Goal: Find specific page/section: Find specific page/section

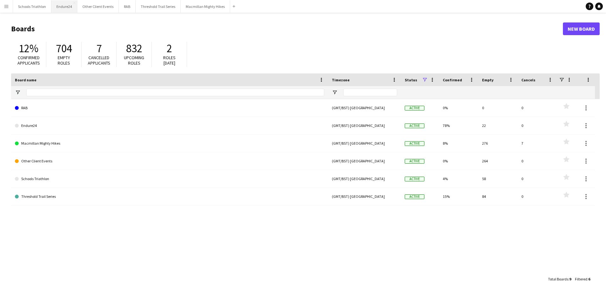
click at [63, 8] on button "Endure24 Close" at bounding box center [64, 6] width 26 height 12
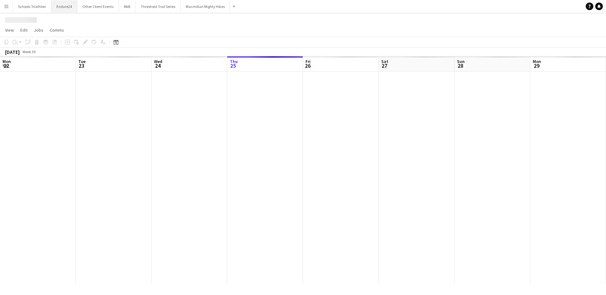
scroll to position [0, 151]
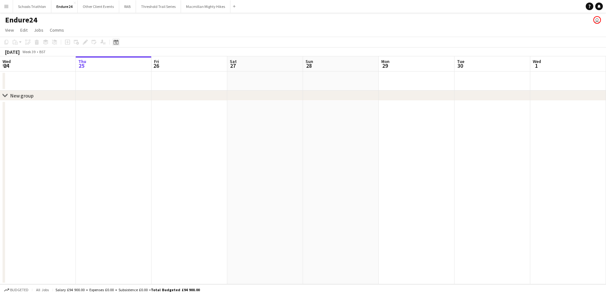
click at [115, 41] on icon "Date picker" at bounding box center [115, 42] width 5 height 5
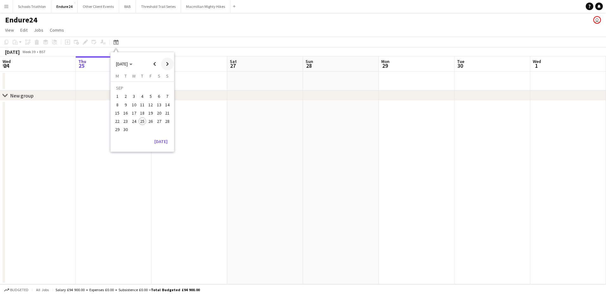
click at [165, 65] on span "Next month" at bounding box center [167, 64] width 13 height 13
click at [165, 64] on span "Next month" at bounding box center [167, 64] width 13 height 13
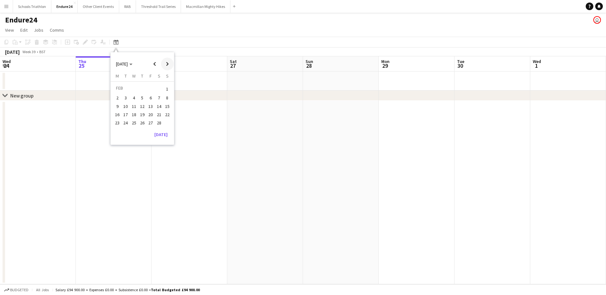
click at [165, 64] on span "Next month" at bounding box center [167, 64] width 13 height 13
click at [168, 66] on span "Next month" at bounding box center [167, 64] width 13 height 13
click at [168, 65] on span "Next month" at bounding box center [167, 64] width 13 height 13
click at [164, 38] on app-toolbar "Copy Paste Paste Ctrl+V Paste with crew Ctrl+Shift+V Paste linked Job [GEOGRAPH…" at bounding box center [303, 42] width 606 height 11
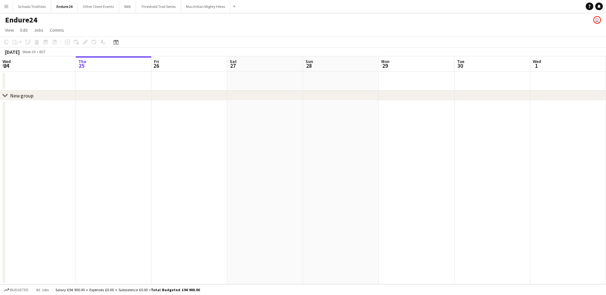
click at [121, 44] on div "Date picker [DATE] [DATE] [DATE] M [DATE] T [DATE] W [DATE] T [DATE] F [DATE] S…" at bounding box center [114, 42] width 14 height 8
click at [118, 43] on div "Date picker" at bounding box center [116, 42] width 8 height 8
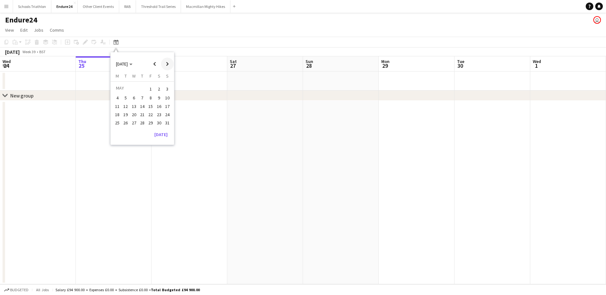
click at [167, 64] on span "Next month" at bounding box center [167, 64] width 13 height 13
click at [118, 97] on span "1" at bounding box center [117, 97] width 8 height 8
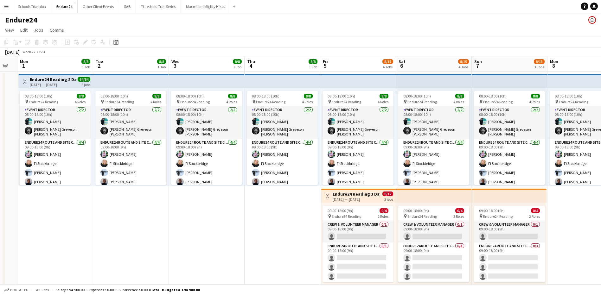
scroll to position [0, 210]
drag, startPoint x: 366, startPoint y: 228, endPoint x: 222, endPoint y: 228, distance: 143.5
click at [222, 228] on app-calendar-viewport "Fri 29 Sat 30 Sun 31 Mon 1 8/8 1 Job Tue 2 8/8 1 Job Wed 3 8/8 1 Job Thu 4 8/8 …" at bounding box center [300, 283] width 601 height 454
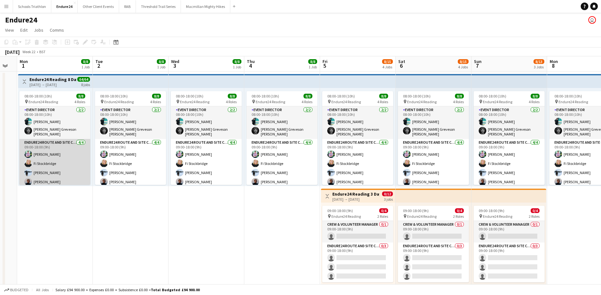
scroll to position [32, 0]
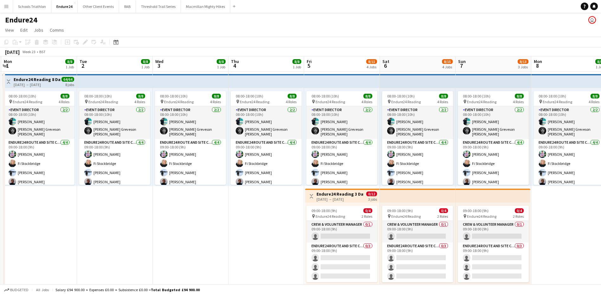
drag, startPoint x: 290, startPoint y: 230, endPoint x: 275, endPoint y: 230, distance: 15.8
click at [275, 230] on app-calendar-viewport "Fri 29 Sat 30 Sun 31 Mon 1 8/8 1 Job Tue 2 8/8 1 Job Wed 3 8/8 1 Job Thu 4 8/8 …" at bounding box center [300, 283] width 601 height 454
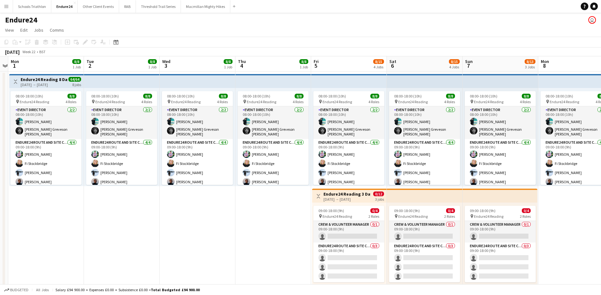
drag, startPoint x: 244, startPoint y: 236, endPoint x: 251, endPoint y: 239, distance: 7.4
click at [251, 239] on app-calendar-viewport "Fri 29 Sat 30 Sun 31 Mon 1 8/8 1 Job Tue 2 8/8 1 Job Wed 3 8/8 1 Job Thu 4 8/8 …" at bounding box center [300, 283] width 601 height 454
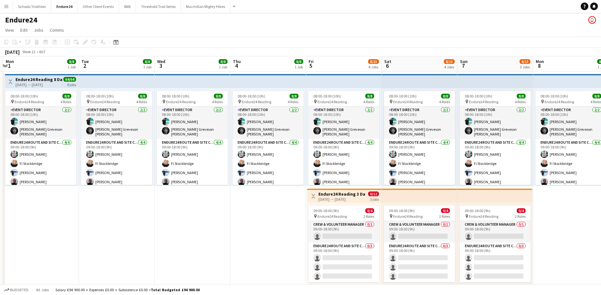
drag, startPoint x: 228, startPoint y: 248, endPoint x: 222, endPoint y: 253, distance: 7.4
click at [222, 253] on app-calendar-viewport "Fri 29 Sat 30 Sun 31 Mon 1 8/8 1 Job Tue 2 8/8 1 Job Wed 3 8/8 1 Job Thu 4 8/8 …" at bounding box center [300, 283] width 601 height 454
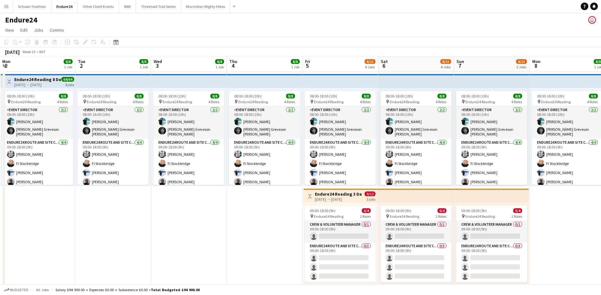
click at [261, 218] on app-calendar-viewport "Fri 29 Sat 30 Sun 31 Mon 1 8/8 1 Job Tue 2 8/8 1 Job Wed 3 8/8 1 Job Thu 4 8/8 …" at bounding box center [300, 283] width 601 height 454
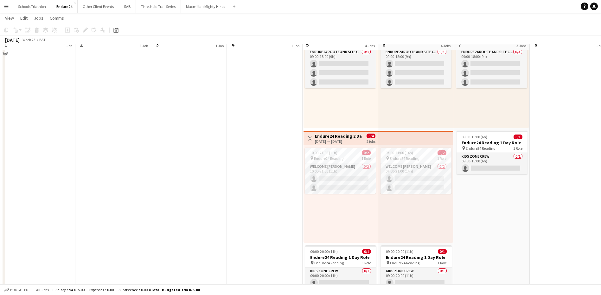
scroll to position [162, 0]
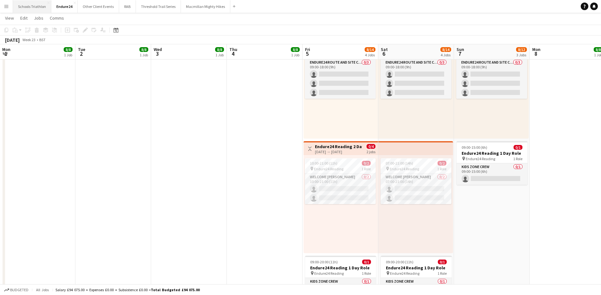
click at [38, 7] on button "Schools Triathlon Close" at bounding box center [32, 6] width 38 height 12
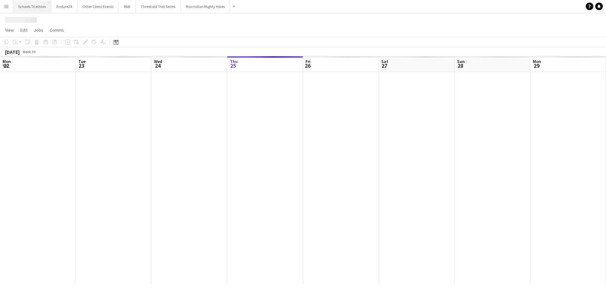
scroll to position [0, 151]
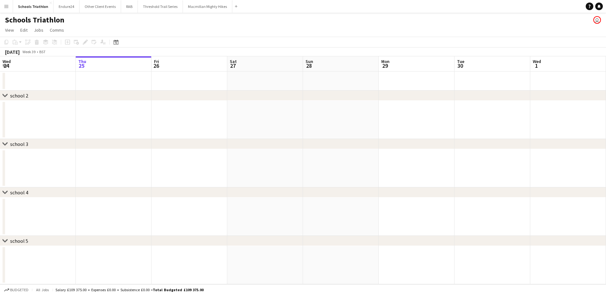
click at [120, 45] on div "Date picker [DATE] [DATE] [DATE] M [DATE] T [DATE] W [DATE] T [DATE] F [DATE] S…" at bounding box center [114, 42] width 14 height 8
click at [118, 43] on icon "Date picker" at bounding box center [115, 42] width 5 height 5
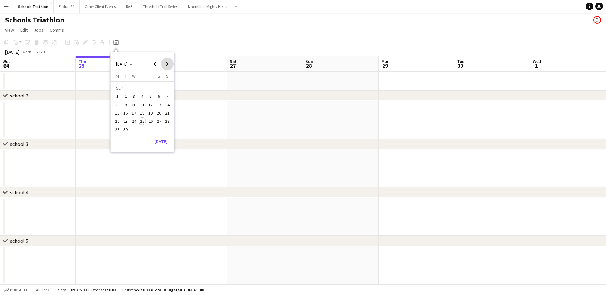
click at [166, 64] on span "Next month" at bounding box center [167, 64] width 13 height 13
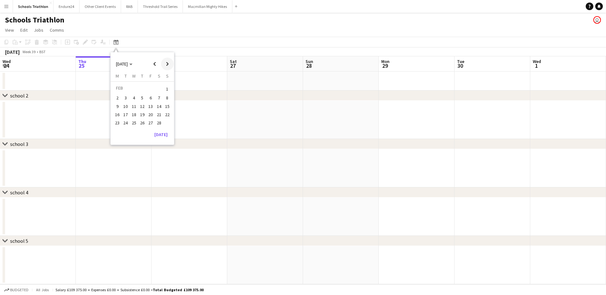
click at [166, 64] on span "Next month" at bounding box center [167, 64] width 13 height 13
click at [147, 120] on span "24" at bounding box center [151, 122] width 8 height 8
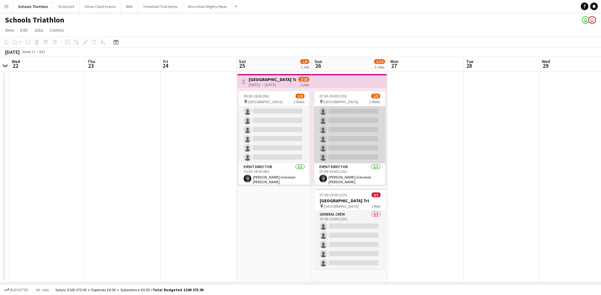
scroll to position [0, 0]
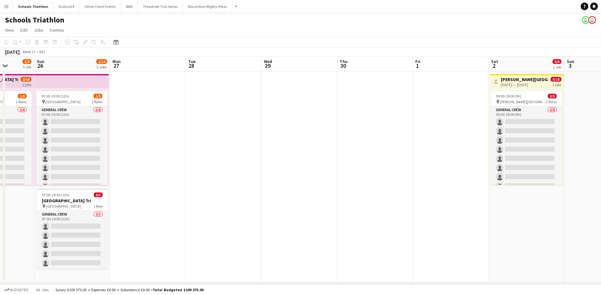
drag, startPoint x: 525, startPoint y: 139, endPoint x: 371, endPoint y: 148, distance: 154.2
click at [304, 156] on app-calendar-viewport "Wed 22 Thu 23 Fri 24 Sat 25 1/9 1 Job Sun 26 1/14 2 Jobs Mon 27 Tue 28 Wed 29 T…" at bounding box center [300, 227] width 601 height 343
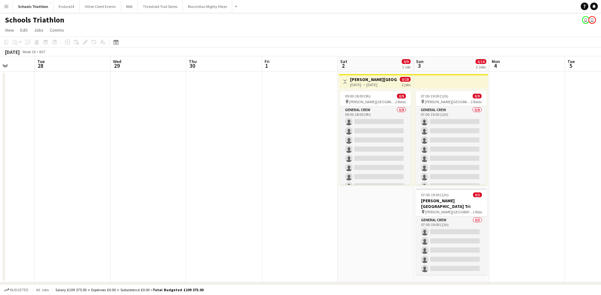
drag, startPoint x: 409, startPoint y: 145, endPoint x: 262, endPoint y: 144, distance: 147.0
click at [261, 145] on app-calendar-viewport "Fri 24 Sat 25 1/9 1 Job Sun 26 1/14 2 Jobs Mon 27 Tue 28 Wed 29 Thu 30 Fri 1 Sa…" at bounding box center [300, 227] width 601 height 343
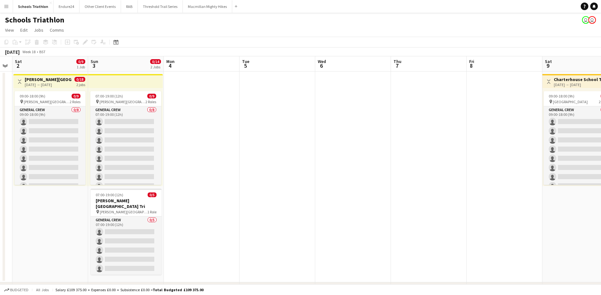
drag, startPoint x: 537, startPoint y: 120, endPoint x: 297, endPoint y: 126, distance: 240.5
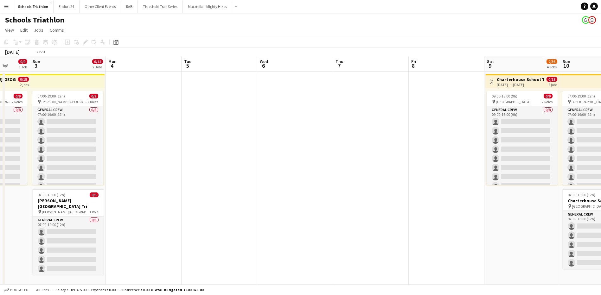
scroll to position [0, 236]
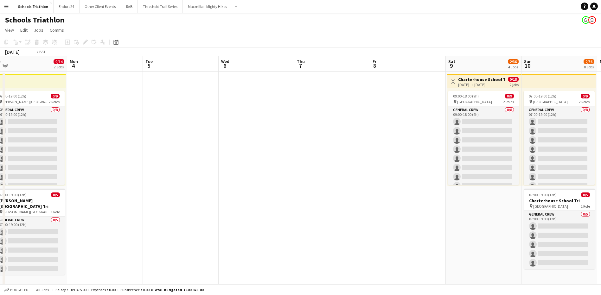
drag, startPoint x: 289, startPoint y: 132, endPoint x: 70, endPoint y: 133, distance: 219.2
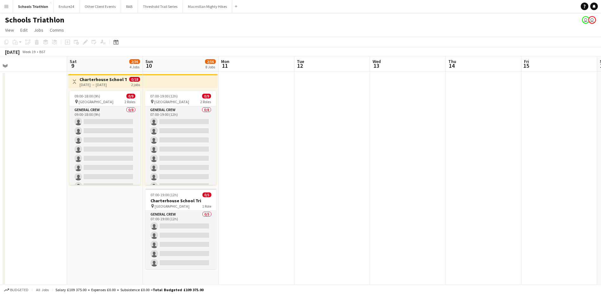
drag, startPoint x: 511, startPoint y: 128, endPoint x: 409, endPoint y: 129, distance: 102.0
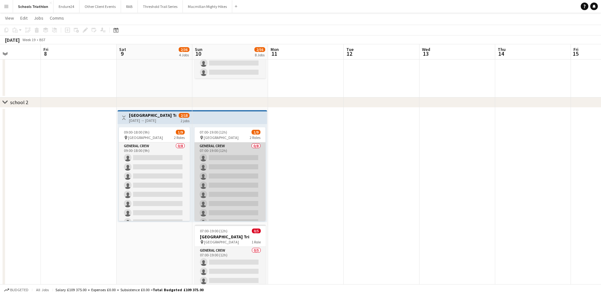
scroll to position [22, 0]
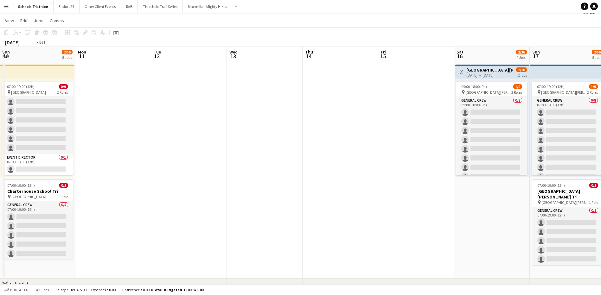
drag, startPoint x: 469, startPoint y: 125, endPoint x: 133, endPoint y: 133, distance: 335.5
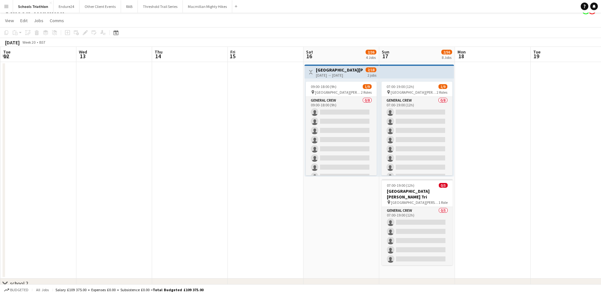
drag, startPoint x: 264, startPoint y: 130, endPoint x: 203, endPoint y: 137, distance: 61.2
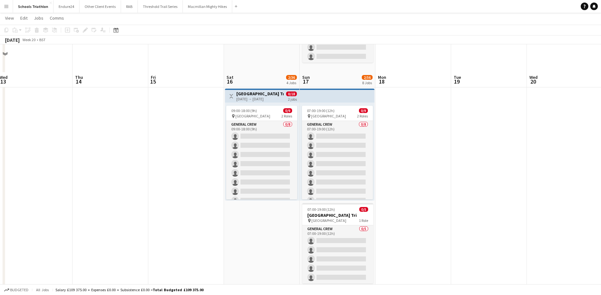
scroll to position [706, 0]
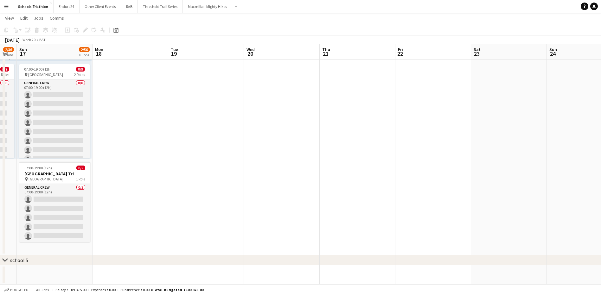
drag, startPoint x: 543, startPoint y: 138, endPoint x: 271, endPoint y: 155, distance: 272.9
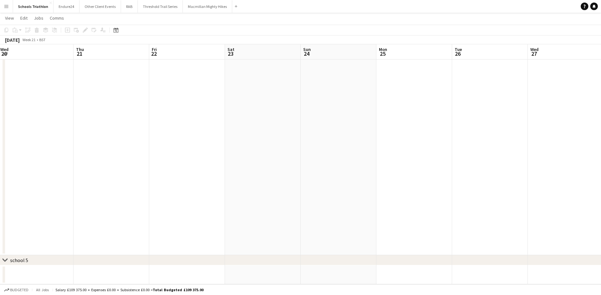
drag, startPoint x: 384, startPoint y: 144, endPoint x: 218, endPoint y: 149, distance: 166.4
drag, startPoint x: 300, startPoint y: 145, endPoint x: 114, endPoint y: 166, distance: 186.5
drag, startPoint x: 334, startPoint y: 140, endPoint x: 124, endPoint y: 159, distance: 211.1
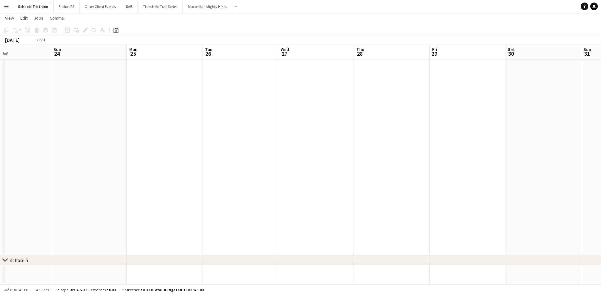
drag, startPoint x: 186, startPoint y: 165, endPoint x: 204, endPoint y: 151, distance: 22.5
drag, startPoint x: 282, startPoint y: 141, endPoint x: 63, endPoint y: 166, distance: 220.3
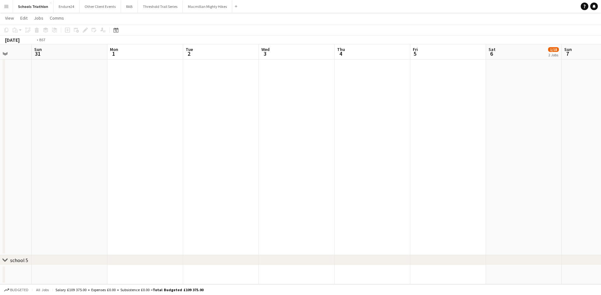
drag, startPoint x: 264, startPoint y: 146, endPoint x: 73, endPoint y: 175, distance: 192.8
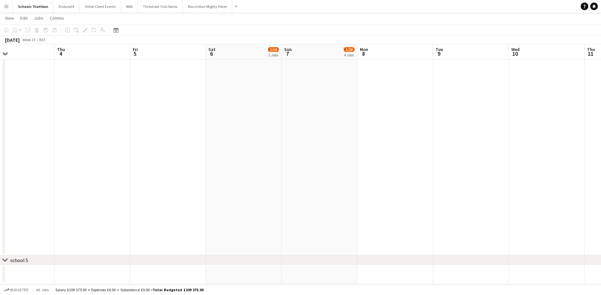
drag, startPoint x: 252, startPoint y: 153, endPoint x: 211, endPoint y: 156, distance: 41.0
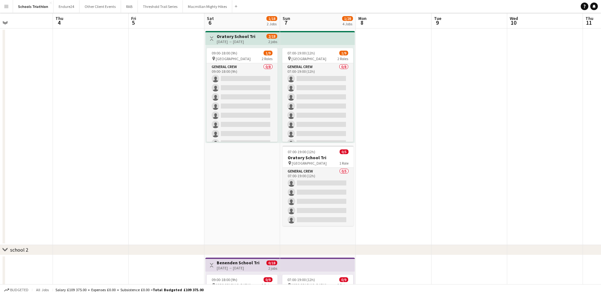
scroll to position [10, 0]
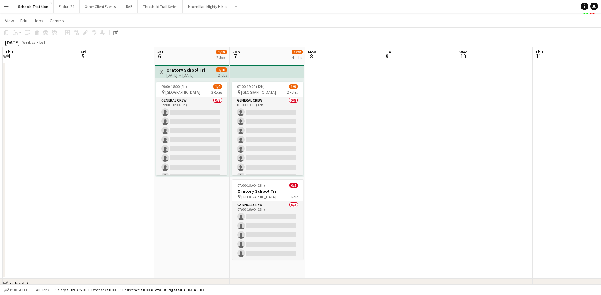
drag, startPoint x: 483, startPoint y: 136, endPoint x: 430, endPoint y: 137, distance: 52.6
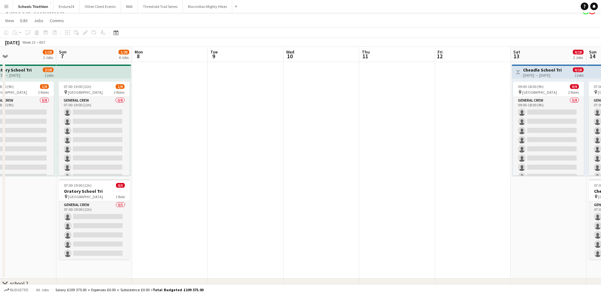
drag, startPoint x: 476, startPoint y: 139, endPoint x: 347, endPoint y: 146, distance: 129.7
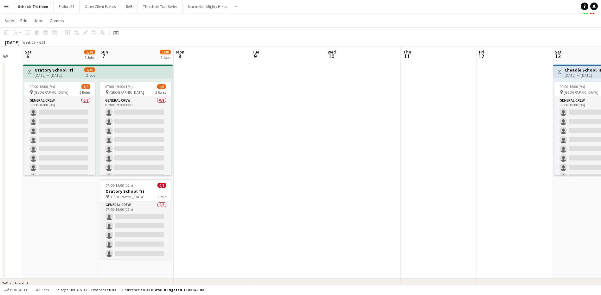
scroll to position [0, 129]
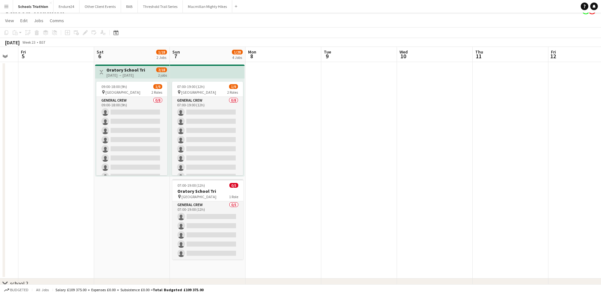
drag, startPoint x: 327, startPoint y: 146, endPoint x: 377, endPoint y: 142, distance: 49.9
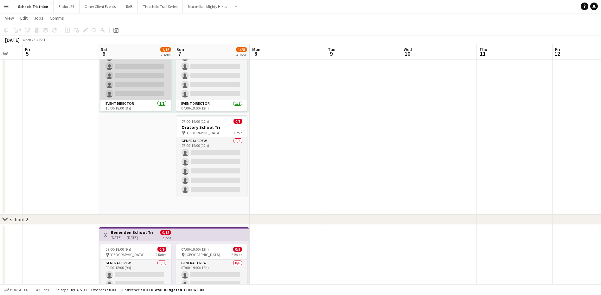
scroll to position [29, 0]
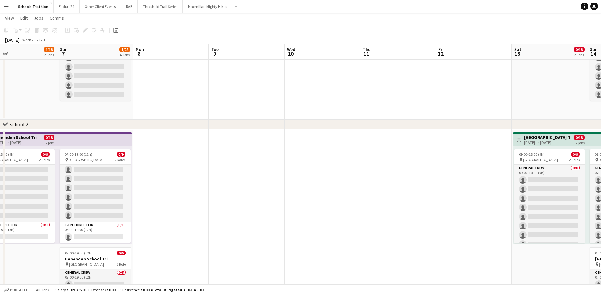
drag, startPoint x: 325, startPoint y: 202, endPoint x: 277, endPoint y: 169, distance: 58.2
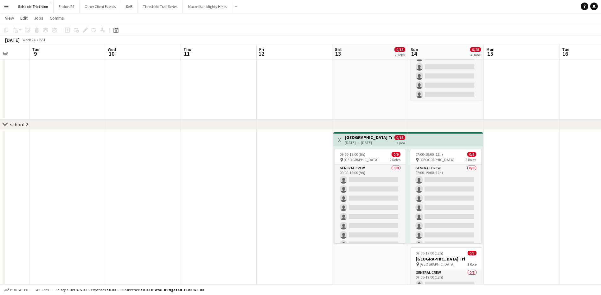
drag, startPoint x: 323, startPoint y: 168, endPoint x: 181, endPoint y: 183, distance: 142.7
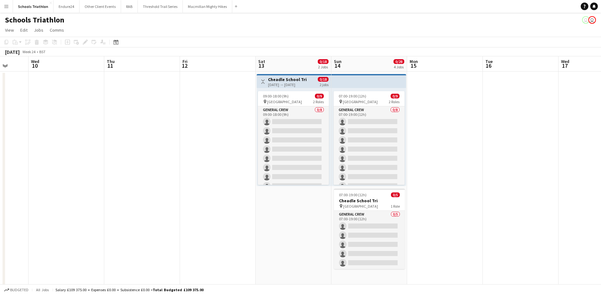
scroll to position [20, 0]
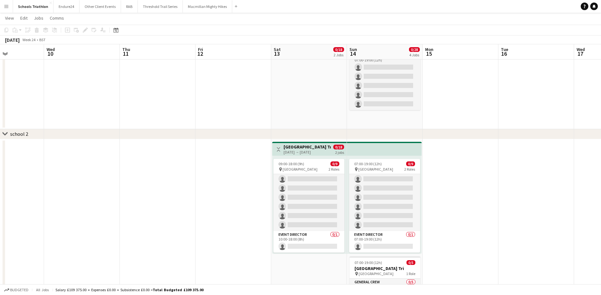
drag, startPoint x: 190, startPoint y: 189, endPoint x: 206, endPoint y: 190, distance: 15.5
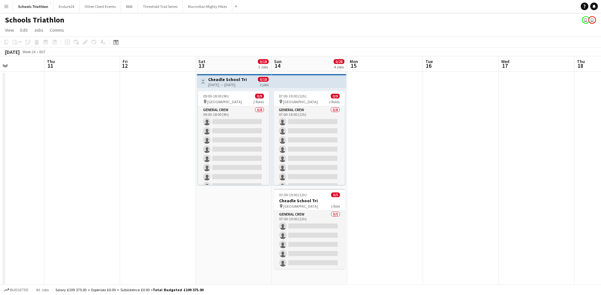
drag, startPoint x: 547, startPoint y: 142, endPoint x: 285, endPoint y: 153, distance: 262.8
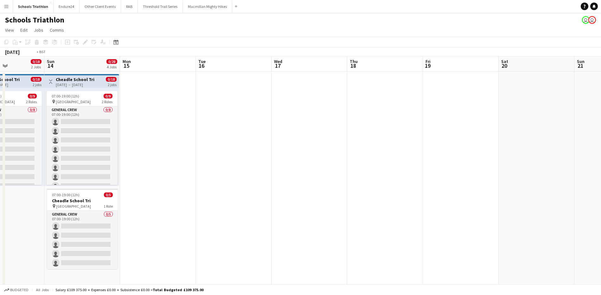
drag, startPoint x: 162, startPoint y: 152, endPoint x: 285, endPoint y: 121, distance: 126.5
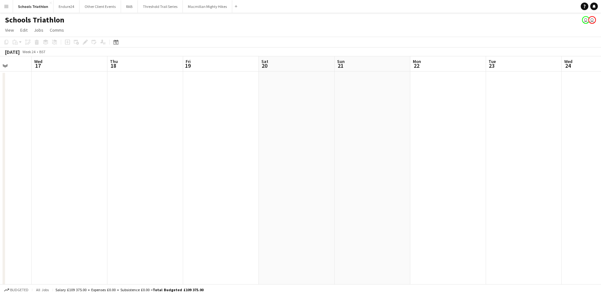
drag, startPoint x: 379, startPoint y: 103, endPoint x: 173, endPoint y: 118, distance: 206.7
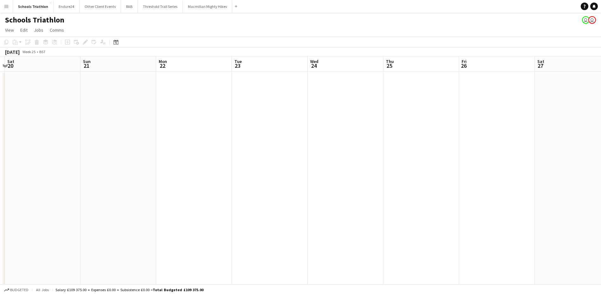
drag, startPoint x: 326, startPoint y: 132, endPoint x: 250, endPoint y: 129, distance: 76.1
drag, startPoint x: 355, startPoint y: 127, endPoint x: 347, endPoint y: 129, distance: 7.9
drag, startPoint x: 270, startPoint y: 145, endPoint x: 448, endPoint y: 145, distance: 178.0
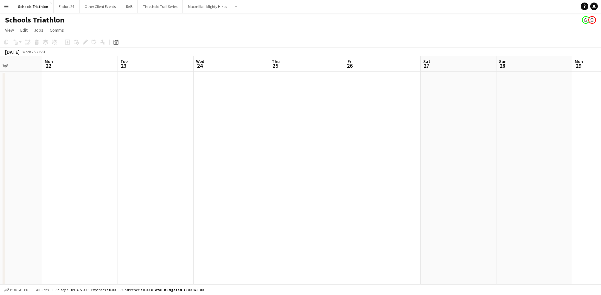
drag, startPoint x: 319, startPoint y: 154, endPoint x: 473, endPoint y: 155, distance: 154.2
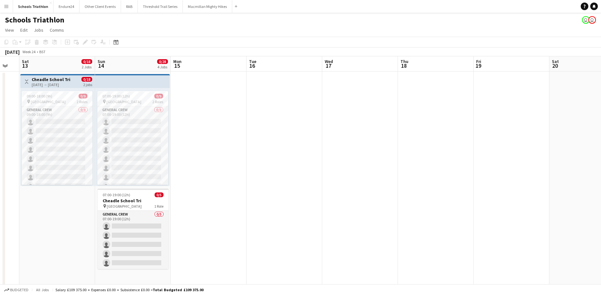
drag, startPoint x: 362, startPoint y: 154, endPoint x: 416, endPoint y: 152, distance: 53.6
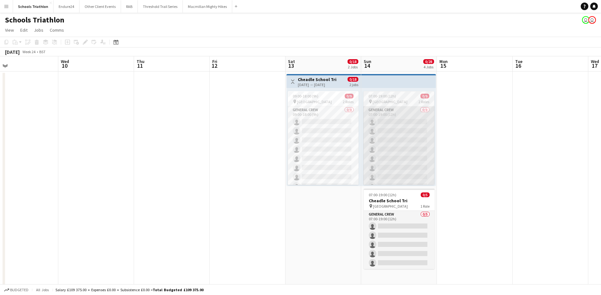
drag, startPoint x: 222, startPoint y: 152, endPoint x: 380, endPoint y: 147, distance: 157.8
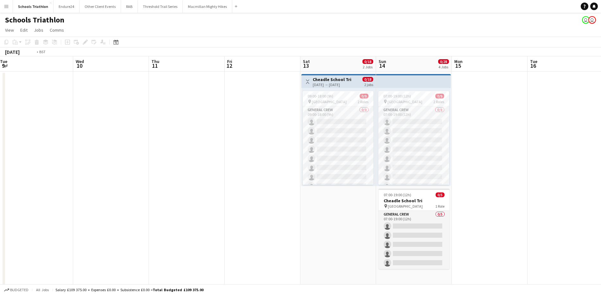
drag, startPoint x: 202, startPoint y: 148, endPoint x: 483, endPoint y: 132, distance: 281.4
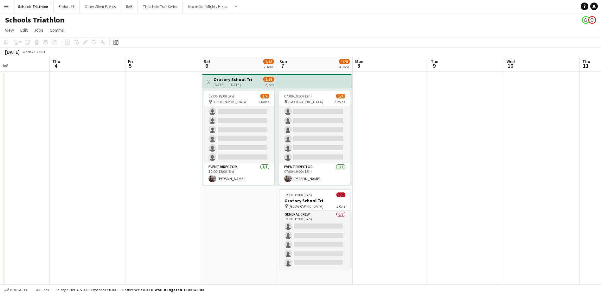
drag, startPoint x: 366, startPoint y: 158, endPoint x: 469, endPoint y: 155, distance: 103.0
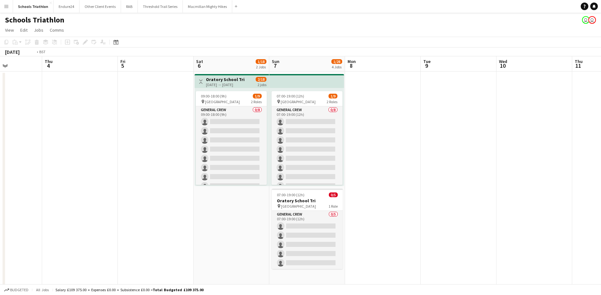
drag, startPoint x: 177, startPoint y: 229, endPoint x: 371, endPoint y: 219, distance: 193.5
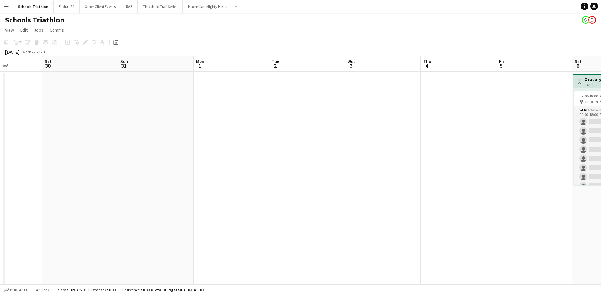
drag, startPoint x: 252, startPoint y: 215, endPoint x: 452, endPoint y: 217, distance: 199.5
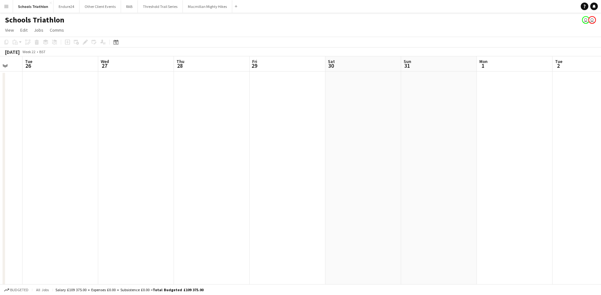
drag, startPoint x: 265, startPoint y: 209, endPoint x: 484, endPoint y: 194, distance: 219.7
drag, startPoint x: 290, startPoint y: 198, endPoint x: 443, endPoint y: 200, distance: 153.0
drag, startPoint x: 519, startPoint y: 194, endPoint x: 265, endPoint y: 198, distance: 253.7
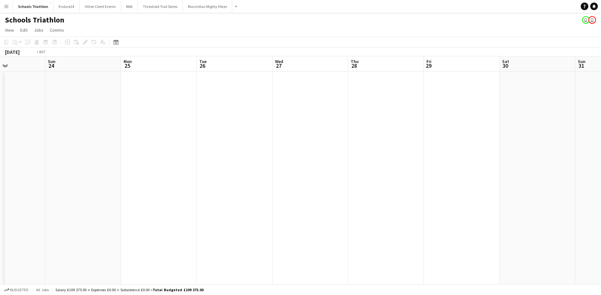
drag, startPoint x: 289, startPoint y: 206, endPoint x: 248, endPoint y: 205, distance: 41.8
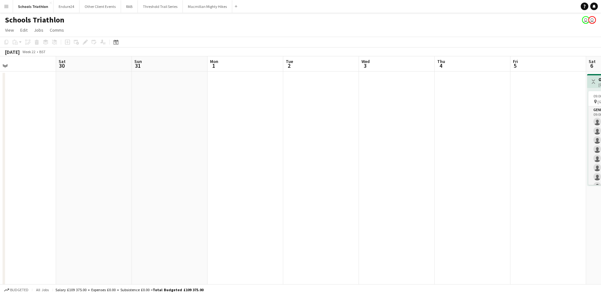
drag, startPoint x: 417, startPoint y: 196, endPoint x: 262, endPoint y: 200, distance: 154.6
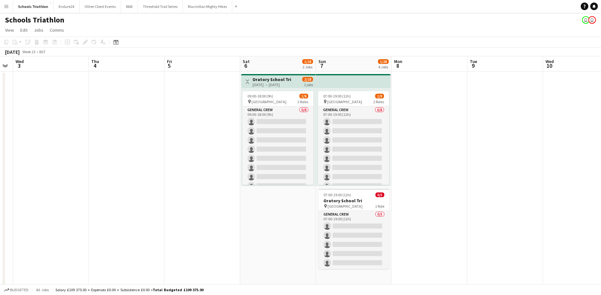
drag, startPoint x: 228, startPoint y: 207, endPoint x: 288, endPoint y: 185, distance: 63.7
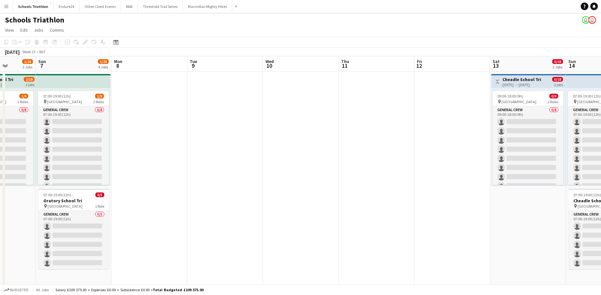
drag, startPoint x: 231, startPoint y: 185, endPoint x: 222, endPoint y: 179, distance: 10.3
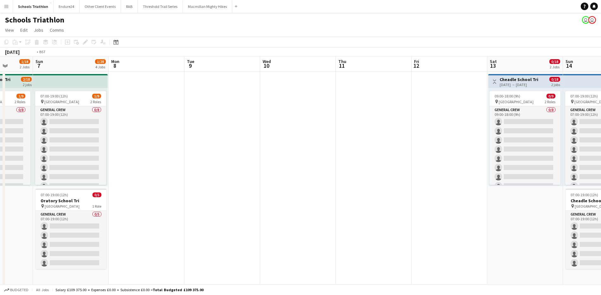
drag, startPoint x: 210, startPoint y: 193, endPoint x: 190, endPoint y: 194, distance: 20.0
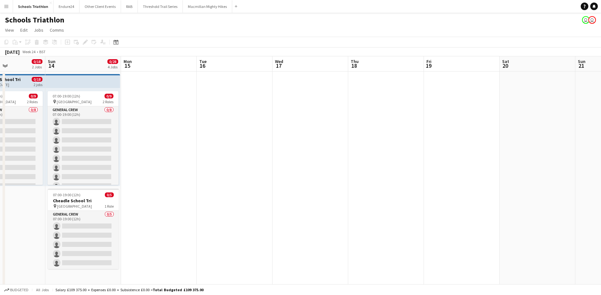
drag, startPoint x: 498, startPoint y: 186, endPoint x: 375, endPoint y: 195, distance: 123.6
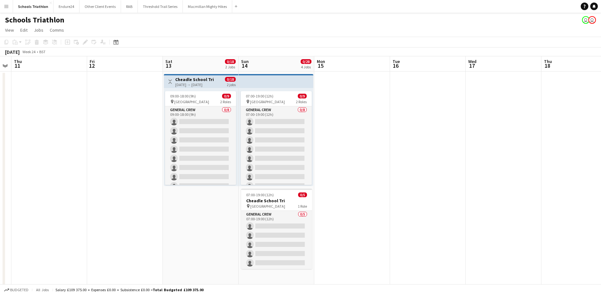
drag, startPoint x: 345, startPoint y: 191, endPoint x: 563, endPoint y: 179, distance: 218.2
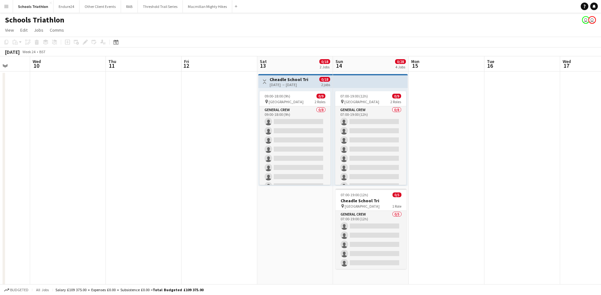
drag, startPoint x: 469, startPoint y: 182, endPoint x: 556, endPoint y: 183, distance: 86.8
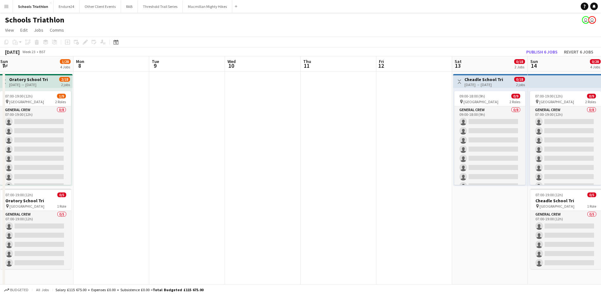
drag, startPoint x: 171, startPoint y: 188, endPoint x: 436, endPoint y: 184, distance: 264.8
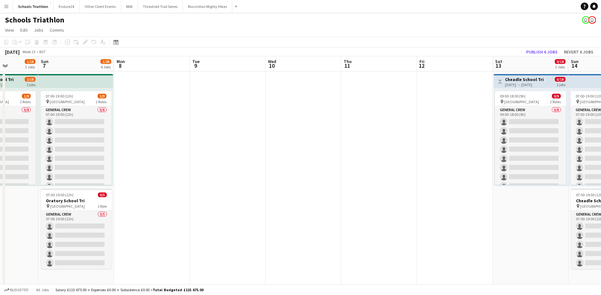
drag, startPoint x: 329, startPoint y: 185, endPoint x: 431, endPoint y: 181, distance: 101.8
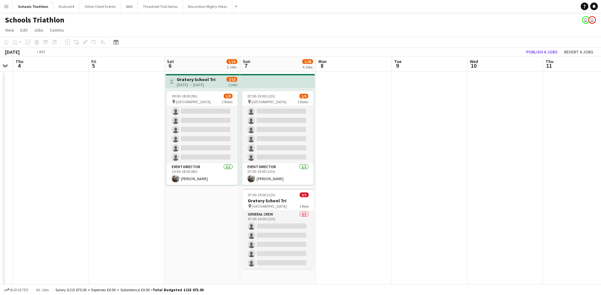
drag, startPoint x: 89, startPoint y: 134, endPoint x: 367, endPoint y: 99, distance: 279.7
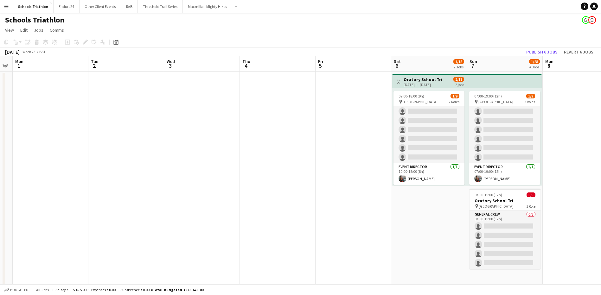
drag, startPoint x: 471, startPoint y: 99, endPoint x: 487, endPoint y: 97, distance: 16.4
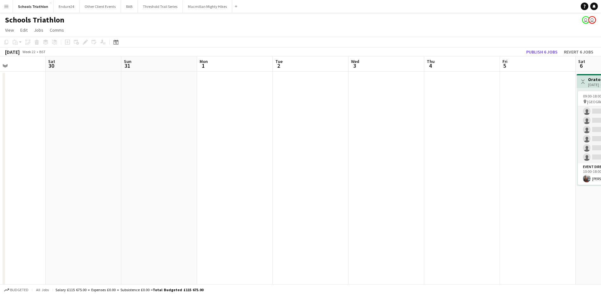
drag, startPoint x: 482, startPoint y: 109, endPoint x: 533, endPoint y: 108, distance: 51.3
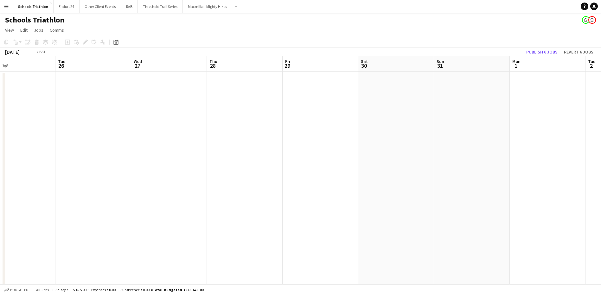
drag
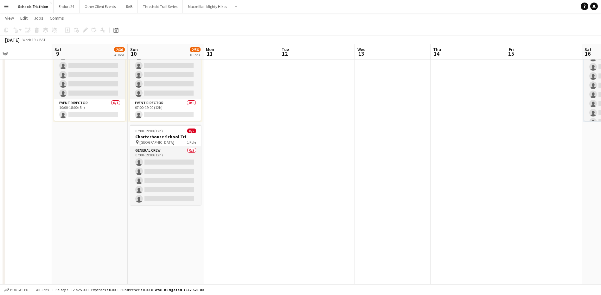
drag, startPoint x: 526, startPoint y: 126, endPoint x: 502, endPoint y: 142, distance: 28.7
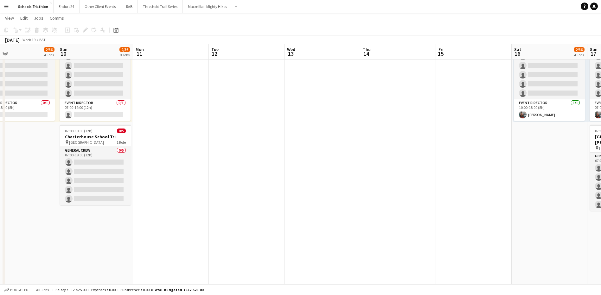
drag, startPoint x: 423, startPoint y: 143, endPoint x: 448, endPoint y: 142, distance: 25.4
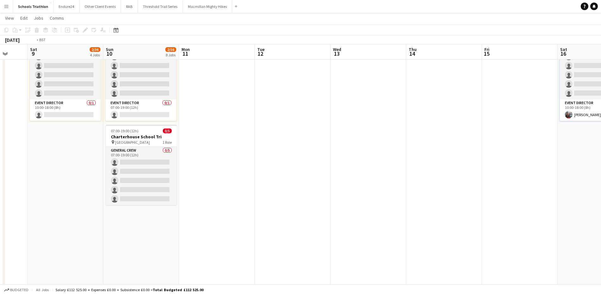
drag, startPoint x: 508, startPoint y: 156, endPoint x: 330, endPoint y: 156, distance: 178.3
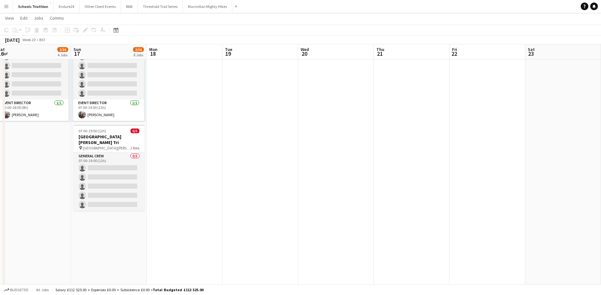
drag, startPoint x: 437, startPoint y: 166, endPoint x: 195, endPoint y: 157, distance: 242.1
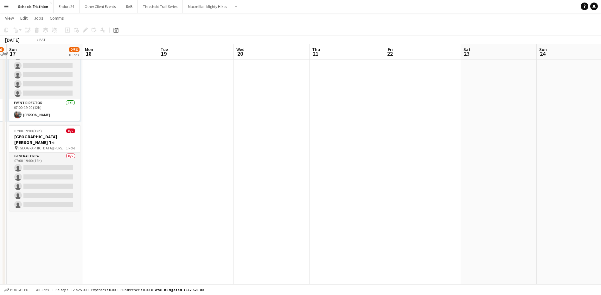
drag, startPoint x: 431, startPoint y: 145, endPoint x: 161, endPoint y: 149, distance: 270.5
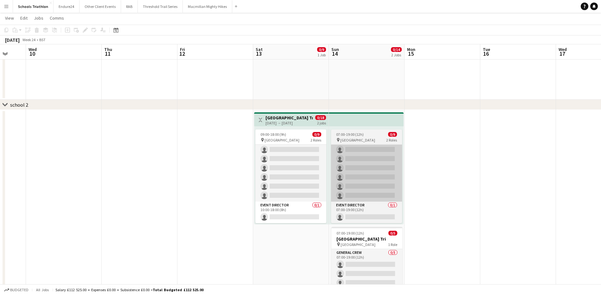
click at [70, 178] on app-calendar-viewport "Sun 7 1/28 4 Jobs Mon 8 Tue 9 Wed 10 Thu 11 Fri 12 Sat 13 0/9 1 Job Sun 14 0/14…" at bounding box center [300, 224] width 601 height 1159
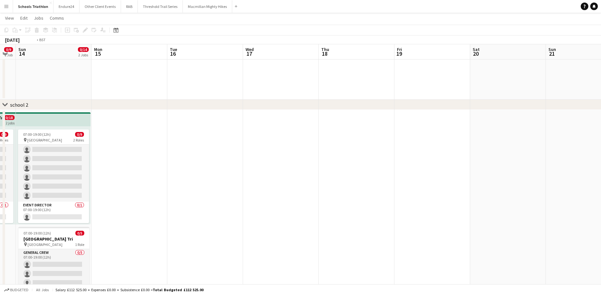
click at [88, 170] on app-calendar-viewport "Thu 11 Fri 12 Sat 13 0/9 1 Job Sun 14 0/14 2 Jobs Mon 15 Tue 16 Wed 17 Thu 18 F…" at bounding box center [300, 224] width 601 height 1159
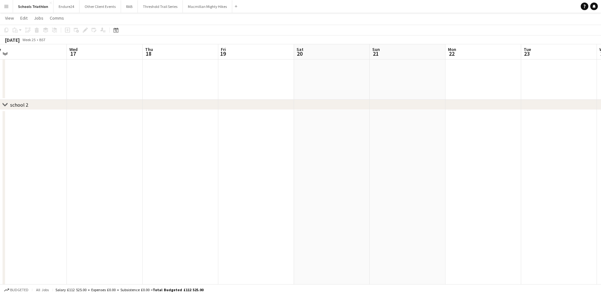
click at [69, 168] on app-calendar-viewport "Sat 13 0/9 1 Job Sun 14 0/14 2 Jobs Mon 15 Tue 16 Wed 17 Thu 18 Fri 19 Sat 20 S…" at bounding box center [300, 224] width 601 height 1159
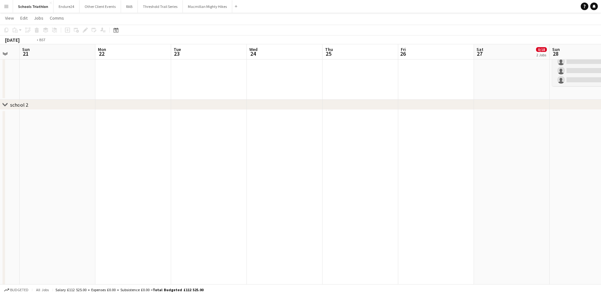
click at [74, 171] on app-calendar-viewport "Thu 18 Fri 19 Sat 20 Sun 21 Mon 22 Tue 23 Wed 24 Thu 25 Fri 26 Sat 27 0/18 2 Jo…" at bounding box center [300, 224] width 601 height 1159
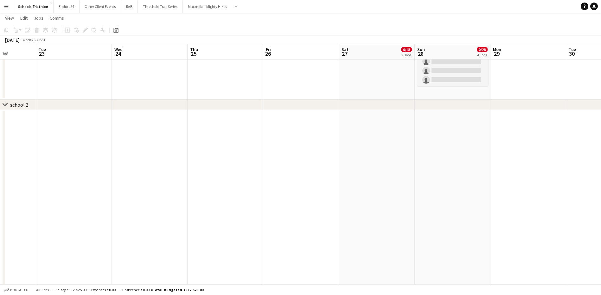
click at [273, 169] on app-calendar-viewport "Sat 20 Sun 21 Mon 22 Tue 23 Wed 24 Thu 25 Fri 26 Sat 27 0/18 2 Jobs Sun 28 0/28…" at bounding box center [300, 224] width 601 height 1159
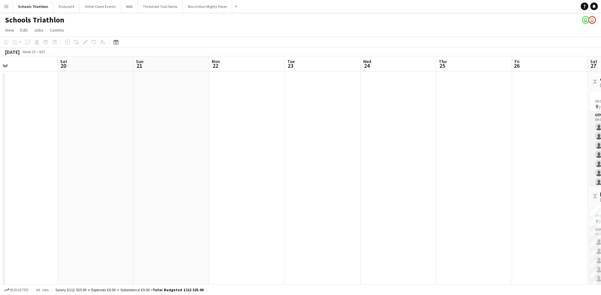
drag, startPoint x: 427, startPoint y: 154, endPoint x: 554, endPoint y: 163, distance: 126.7
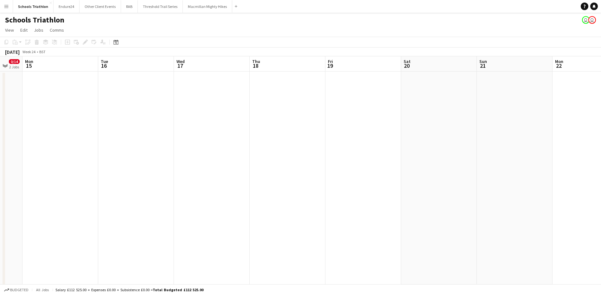
drag, startPoint x: 558, startPoint y: 156, endPoint x: 607, endPoint y: 156, distance: 48.5
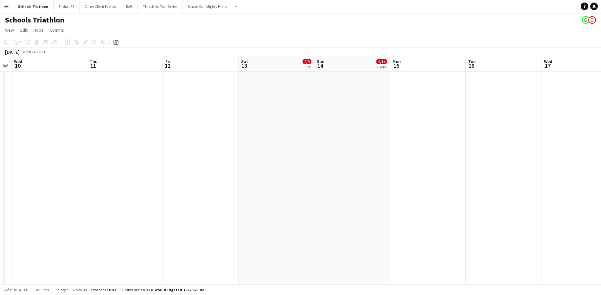
drag, startPoint x: 232, startPoint y: 153, endPoint x: 456, endPoint y: 160, distance: 224.0
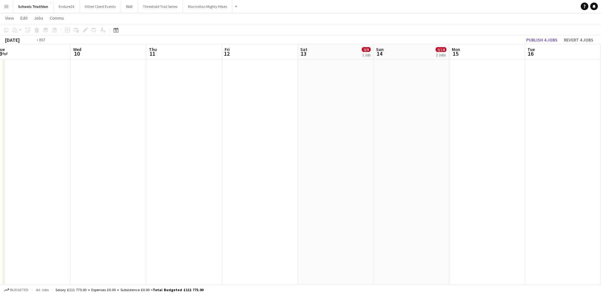
drag, startPoint x: 158, startPoint y: 166, endPoint x: 389, endPoint y: 149, distance: 231.6
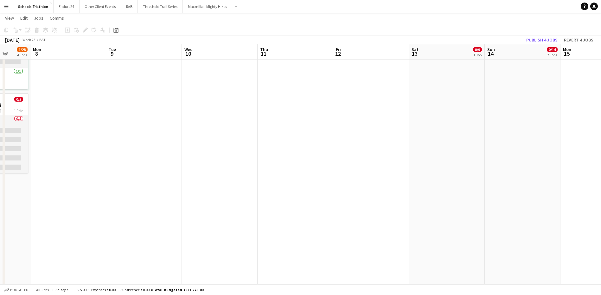
drag, startPoint x: 213, startPoint y: 164, endPoint x: 380, endPoint y: 164, distance: 166.9
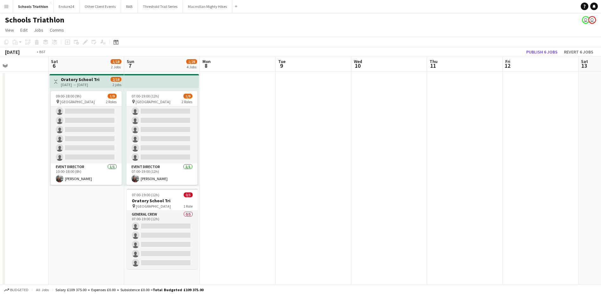
drag, startPoint x: 397, startPoint y: 165, endPoint x: 90, endPoint y: 167, distance: 307.2
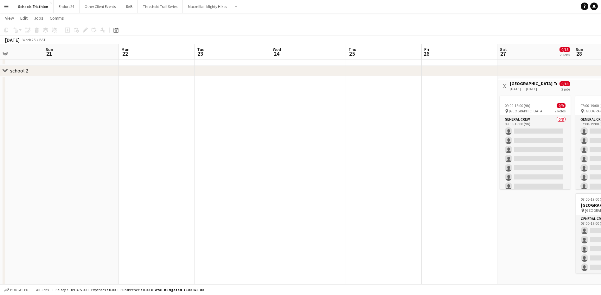
click at [397, 159] on app-calendar-viewport "Thu 18 Fri 19 Sat 20 Sun 21 Mon 22 Tue 23 Wed 24 Thu 25 Fri 26 Sat 27 0/18 2 Jo…" at bounding box center [300, 286] width 601 height 966
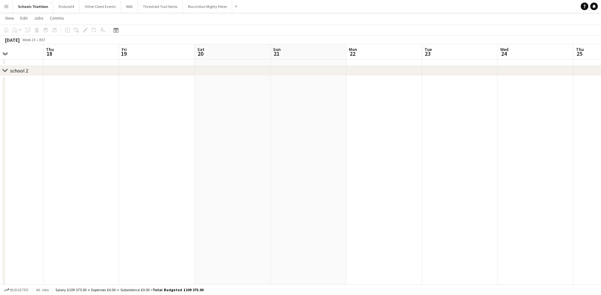
click at [409, 159] on app-calendar-viewport "Mon 15 Tue 16 Wed 17 Thu 18 Fri 19 Sat 20 Sun 21 Mon 22 Tue 23 Wed 24 Thu 25 Fr…" at bounding box center [300, 286] width 601 height 966
click at [429, 161] on app-calendar-viewport "Sat 13 0/9 1 Job Sun 14 0/14 2 Jobs Mon 15 Tue 16 Wed 17 Thu 18 Fri 19 Sat 20 S…" at bounding box center [300, 286] width 601 height 966
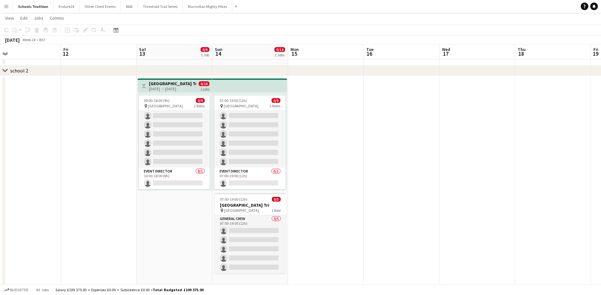
click at [417, 162] on app-calendar-viewport "Tue 9 Wed 10 Thu 11 Fri 12 Sat 13 0/9 1 Job Sun 14 0/14 2 Jobs Mon 15 Tue 16 We…" at bounding box center [300, 286] width 601 height 966
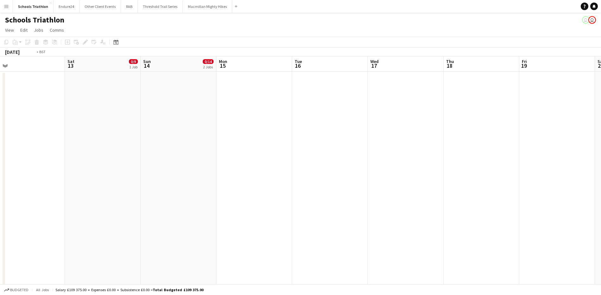
drag, startPoint x: 389, startPoint y: 127, endPoint x: 58, endPoint y: 137, distance: 331.1
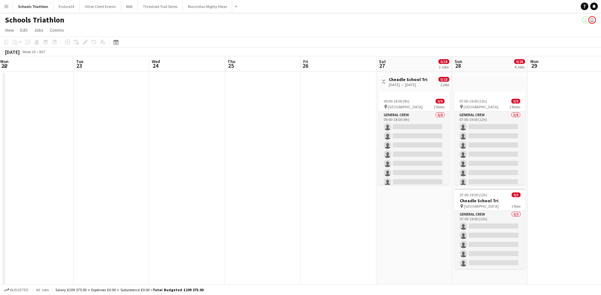
drag, startPoint x: 214, startPoint y: 143, endPoint x: 98, endPoint y: 144, distance: 116.2
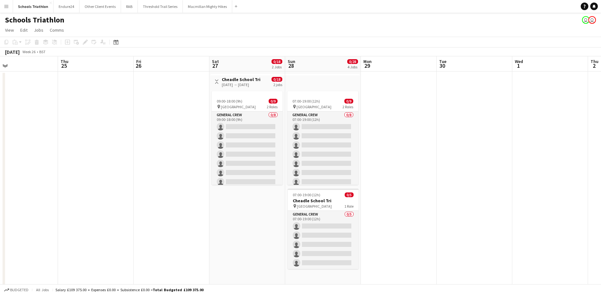
drag, startPoint x: 470, startPoint y: 158, endPoint x: 429, endPoint y: 163, distance: 40.5
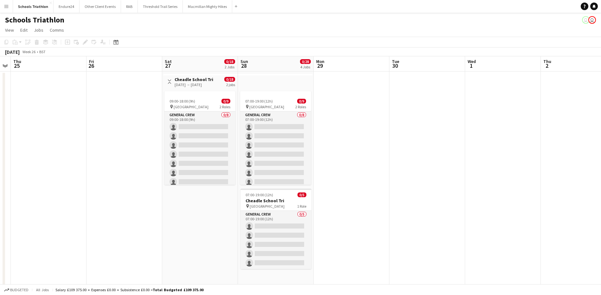
drag, startPoint x: 523, startPoint y: 155, endPoint x: 479, endPoint y: 157, distance: 44.4
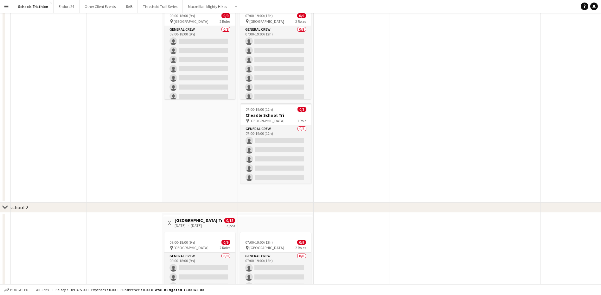
scroll to position [190, 0]
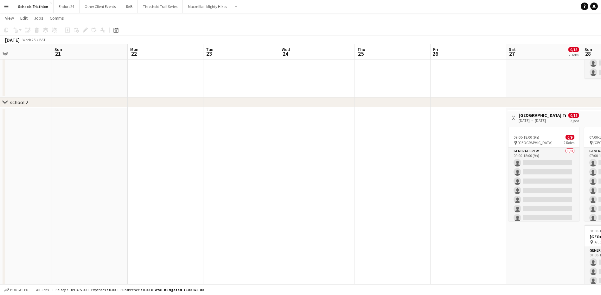
drag, startPoint x: 114, startPoint y: 194, endPoint x: 522, endPoint y: 149, distance: 410.8
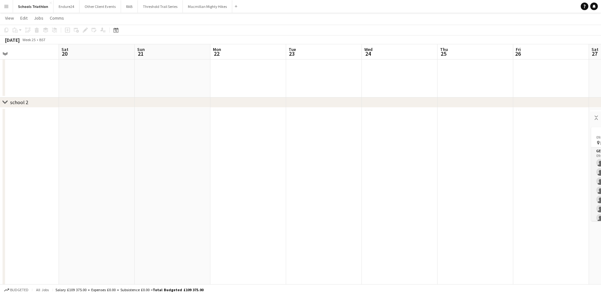
scroll to position [0, 171]
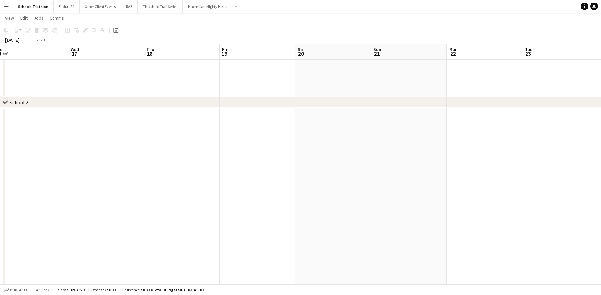
scroll to position [0, 162]
drag, startPoint x: 294, startPoint y: 137, endPoint x: 440, endPoint y: 128, distance: 146.9
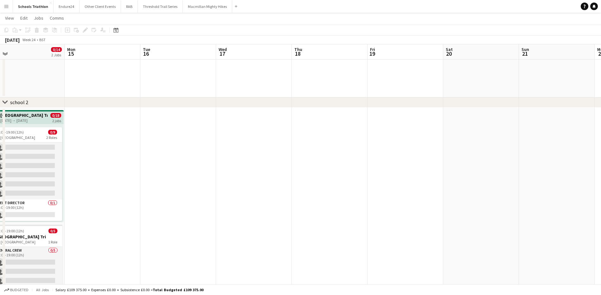
scroll to position [29, 0]
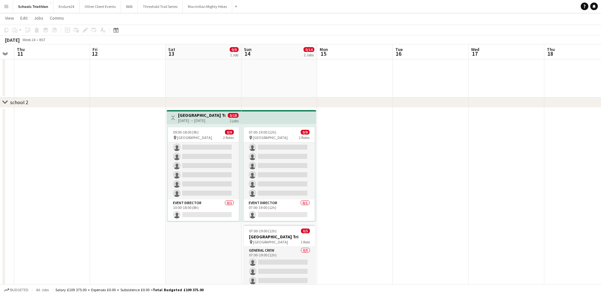
drag, startPoint x: 275, startPoint y: 169, endPoint x: 448, endPoint y: 165, distance: 173.0
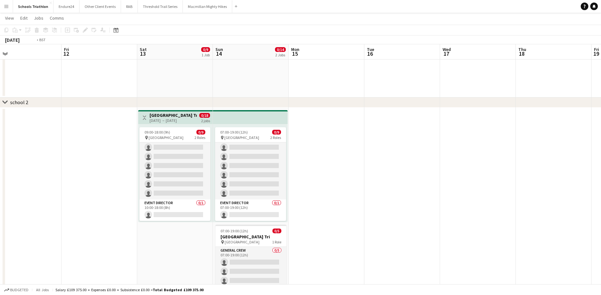
drag, startPoint x: 98, startPoint y: 174, endPoint x: 466, endPoint y: 164, distance: 367.5
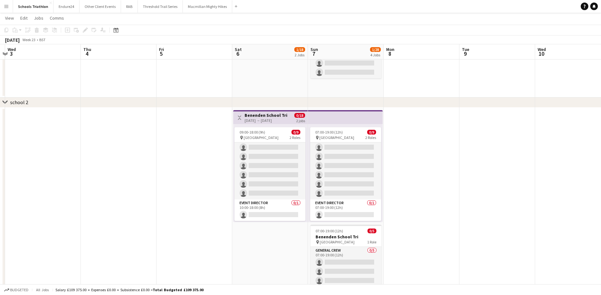
drag, startPoint x: 397, startPoint y: 175, endPoint x: 495, endPoint y: 175, distance: 98.2
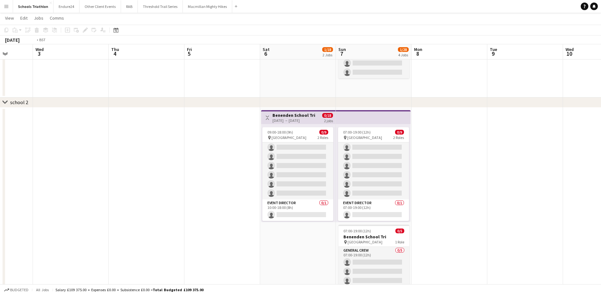
drag, startPoint x: 162, startPoint y: 182, endPoint x: 437, endPoint y: 181, distance: 275.2
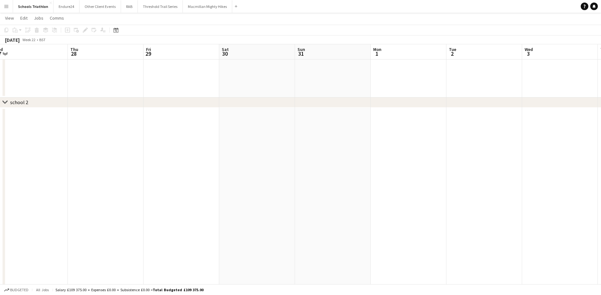
drag, startPoint x: 206, startPoint y: 189, endPoint x: 357, endPoint y: 190, distance: 150.8
drag, startPoint x: 250, startPoint y: 190, endPoint x: 329, endPoint y: 195, distance: 79.3
drag, startPoint x: 323, startPoint y: 193, endPoint x: 524, endPoint y: 192, distance: 201.4
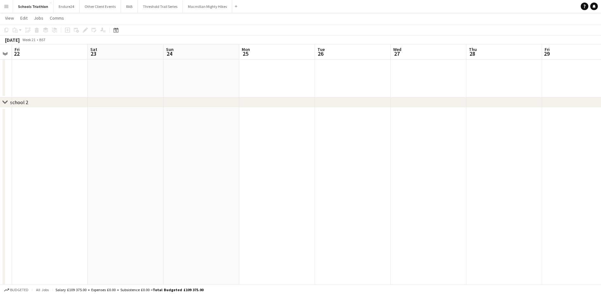
drag, startPoint x: 364, startPoint y: 208, endPoint x: 432, endPoint y: 206, distance: 67.8
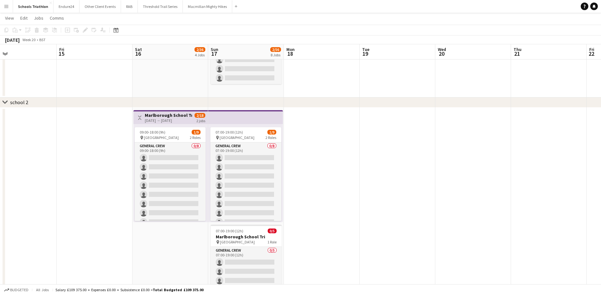
drag, startPoint x: 261, startPoint y: 216, endPoint x: 506, endPoint y: 218, distance: 244.8
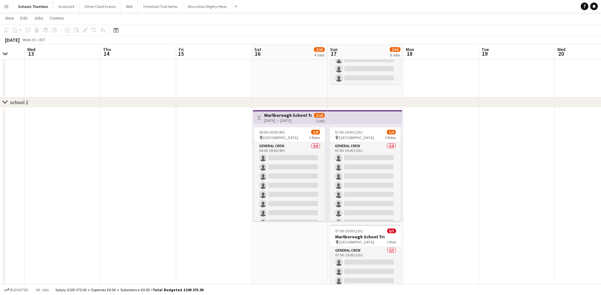
drag, startPoint x: 493, startPoint y: 216, endPoint x: 531, endPoint y: 213, distance: 38.4
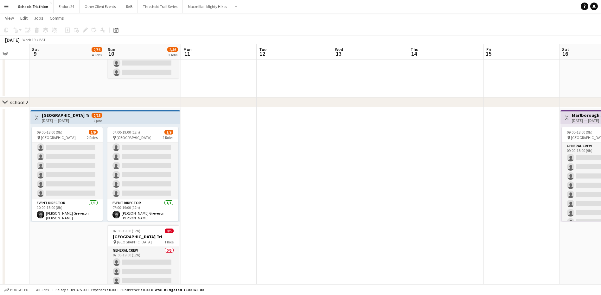
drag, startPoint x: 162, startPoint y: 208, endPoint x: 380, endPoint y: 203, distance: 217.6
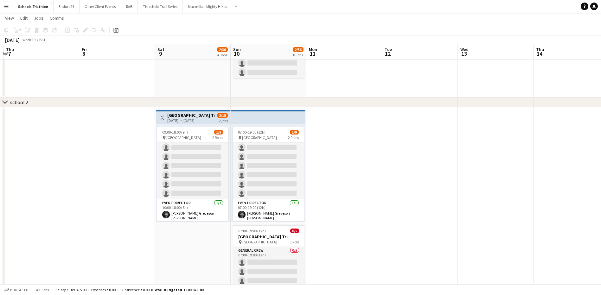
drag, startPoint x: 359, startPoint y: 204, endPoint x: 416, endPoint y: 189, distance: 59.2
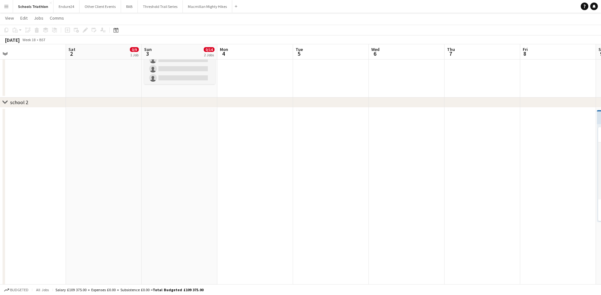
drag, startPoint x: 197, startPoint y: 188, endPoint x: 397, endPoint y: 189, distance: 199.9
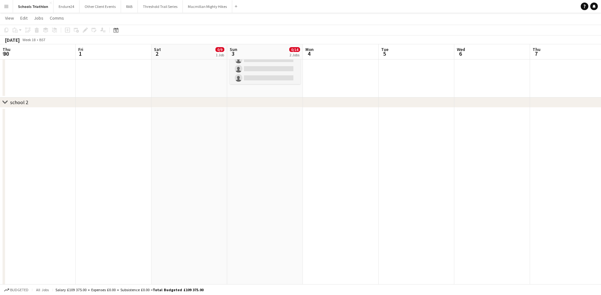
drag, startPoint x: 392, startPoint y: 193, endPoint x: 543, endPoint y: 193, distance: 150.4
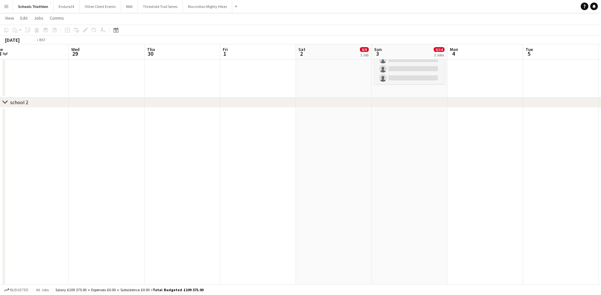
drag, startPoint x: 180, startPoint y: 204, endPoint x: 505, endPoint y: 194, distance: 325.1
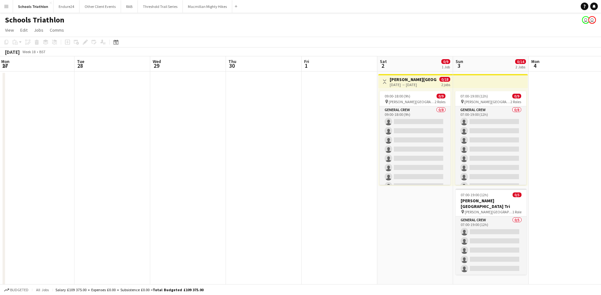
drag, startPoint x: 461, startPoint y: 180, endPoint x: 230, endPoint y: 197, distance: 232.2
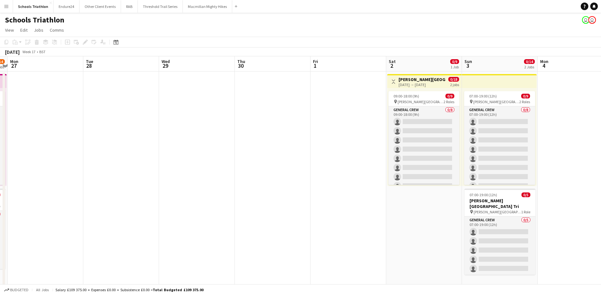
drag, startPoint x: 150, startPoint y: 218, endPoint x: 143, endPoint y: 219, distance: 8.0
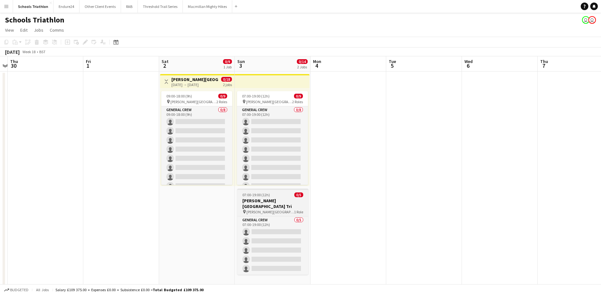
scroll to position [0, 227]
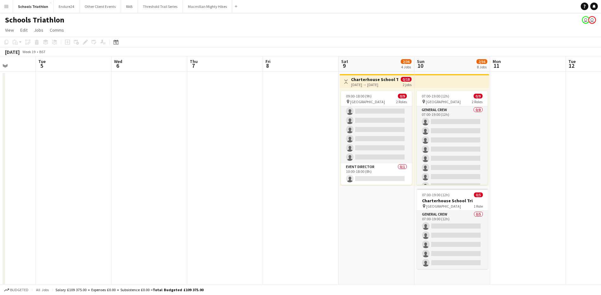
drag, startPoint x: 113, startPoint y: 203, endPoint x: 39, endPoint y: 211, distance: 75.2
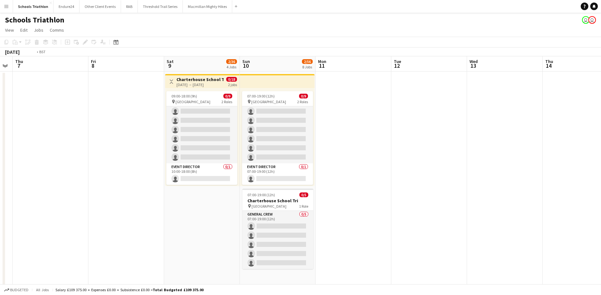
drag, startPoint x: 525, startPoint y: 159, endPoint x: 0, endPoint y: 197, distance: 526.9
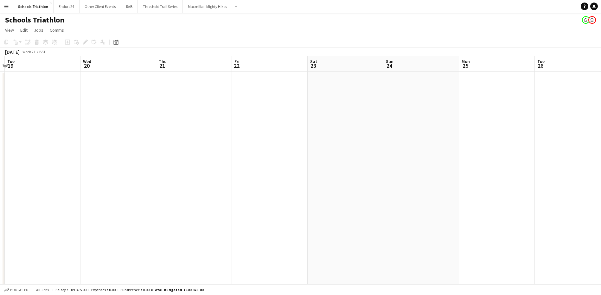
drag, startPoint x: 539, startPoint y: 142, endPoint x: -1, endPoint y: 186, distance: 542.5
drag, startPoint x: 424, startPoint y: 163, endPoint x: -1, endPoint y: 196, distance: 426.6
drag, startPoint x: 302, startPoint y: 190, endPoint x: -1, endPoint y: 198, distance: 302.9
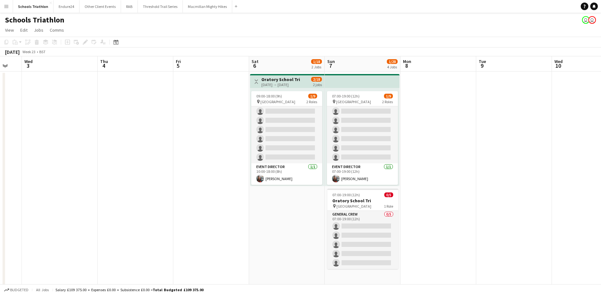
drag, startPoint x: 317, startPoint y: 184, endPoint x: 116, endPoint y: 195, distance: 201.8
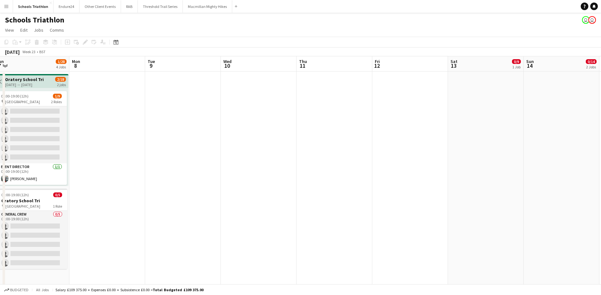
drag, startPoint x: 503, startPoint y: 167, endPoint x: 167, endPoint y: 188, distance: 336.4
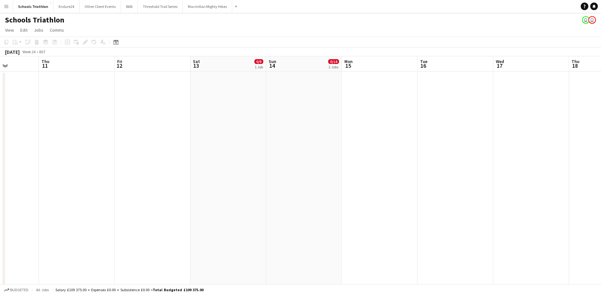
drag, startPoint x: 349, startPoint y: 162, endPoint x: 96, endPoint y: 171, distance: 252.6
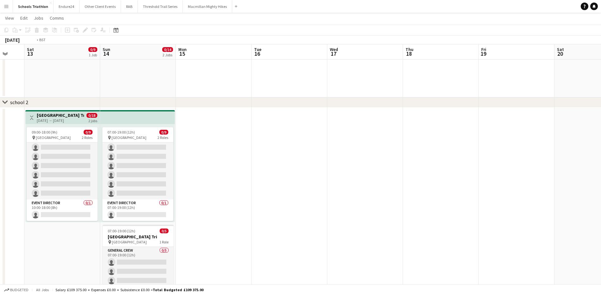
drag, startPoint x: 498, startPoint y: 135, endPoint x: 155, endPoint y: 175, distance: 345.4
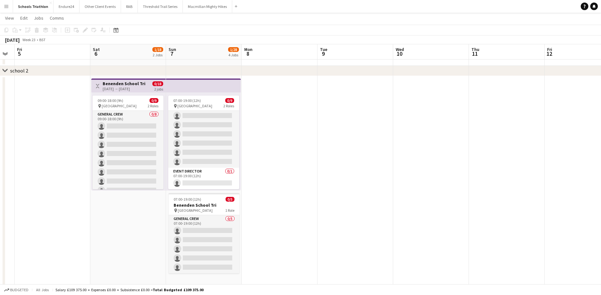
click at [477, 158] on app-calendar-viewport "Wed 3 Thu 4 Fri 5 Sat 6 1/18 2 Jobs Sun 7 1/28 4 Jobs Mon 8 Tue 9 Wed 10 Thu 11…" at bounding box center [300, 286] width 601 height 966
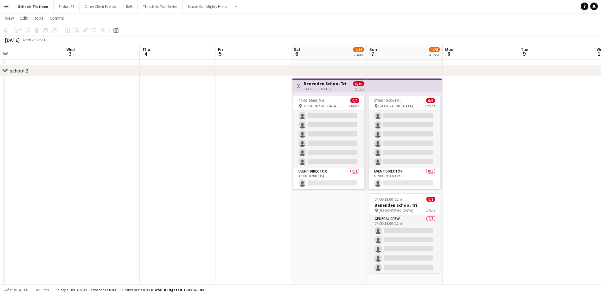
click at [543, 142] on app-calendar-viewport "Sun 31 Mon 1 Tue 2 Wed 3 Thu 4 Fri 5 Sat 6 1/18 2 Jobs Sun 7 1/28 4 Jobs Mon 8 …" at bounding box center [300, 286] width 601 height 966
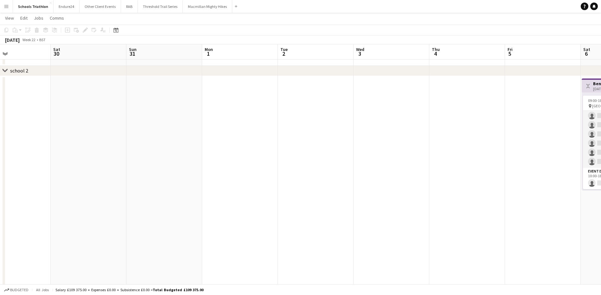
click at [543, 137] on app-calendar-viewport "Wed 27 Thu 28 Fri 29 Sat 30 Sun 31 Mon 1 Tue 2 Wed 3 Thu 4 Fri 5 Sat 6 1/18 2 J…" at bounding box center [300, 286] width 601 height 966
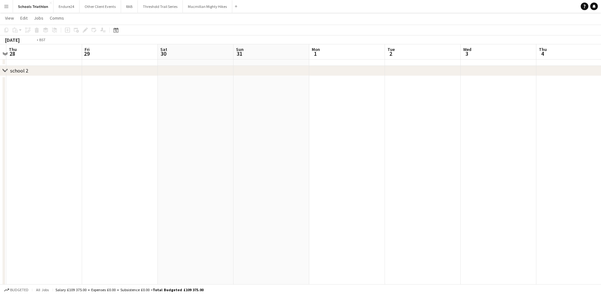
click at [588, 141] on app-calendar-viewport "Tue 26 Wed 27 Thu 28 Fri 29 Sat 30 Sun 31 Mon 1 Tue 2 Wed 3 Thu 4 Fri 5 Sat 6 1…" at bounding box center [300, 286] width 601 height 966
click at [532, 148] on app-calendar-viewport "Thu 21 Fri 22 Sat 23 Sun 24 Mon 25 Tue 26 Wed 27 Thu 28 Fri 29 Sat 30 Sun 31 Mo…" at bounding box center [300, 286] width 601 height 966
click at [574, 143] on app-calendar-viewport "Sun 17 2/56 8 Jobs Mon 18 Tue 19 Wed 20 Thu 21 Fri 22 Sat 23 Sun 24 Mon 25 Tue …" at bounding box center [300, 286] width 601 height 966
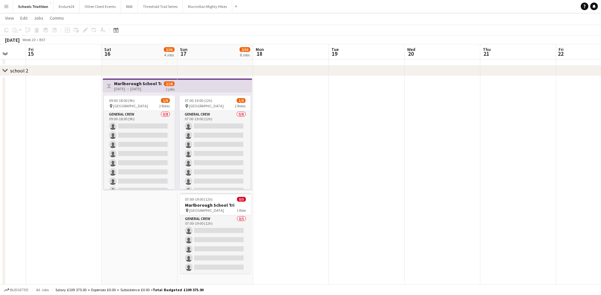
click at [582, 129] on app-calendar-viewport "Tue 12 Wed 13 Thu 14 Fri 15 Sat 16 2/36 4 Jobs Sun 17 2/56 8 Jobs Mon 18 Tue 19…" at bounding box center [300, 286] width 601 height 966
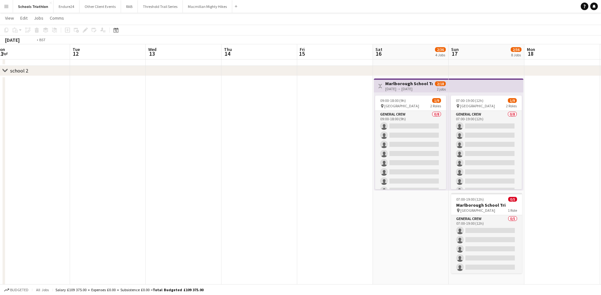
click at [465, 129] on app-calendar-viewport "Sat 9 2/36 4 Jobs Sun 10 2/56 8 Jobs Mon 11 Tue 12 Wed 13 Thu 14 Fri 15 Sat 16 …" at bounding box center [300, 286] width 601 height 966
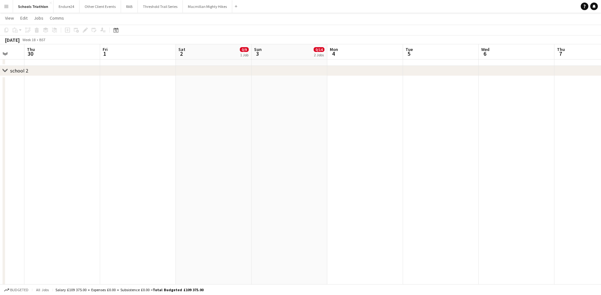
click at [587, 142] on app-calendar-viewport "Tue 28 Wed 29 Thu 30 Fri 1 Sat 2 0/9 1 Job Sun 3 0/14 2 Jobs Mon 4 Tue 5 Wed 6 …" at bounding box center [300, 286] width 601 height 966
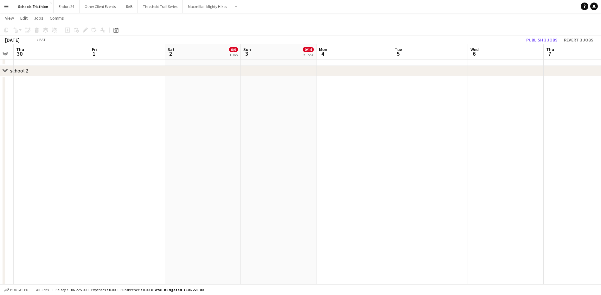
click at [590, 154] on app-calendar-viewport "Tue 28 Wed 29 Thu 30 Fri 1 Sat 2 0/9 1 Job Sun 3 0/14 2 Jobs Mon 4 Tue 5 Wed 6 …" at bounding box center [300, 286] width 601 height 966
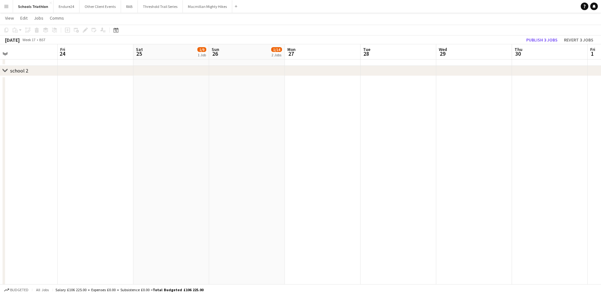
click at [416, 150] on app-calendar-viewport "Tue 21 Wed 22 Thu 23 Fri 24 Sat 25 1/9 1 Job Sun 26 1/14 2 Jobs Mon 27 Tue 28 W…" at bounding box center [300, 286] width 601 height 966
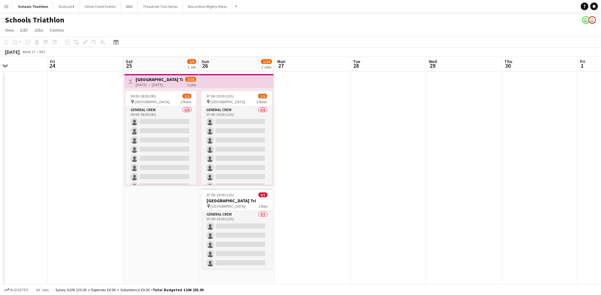
drag, startPoint x: 395, startPoint y: 197, endPoint x: 385, endPoint y: 199, distance: 10.2
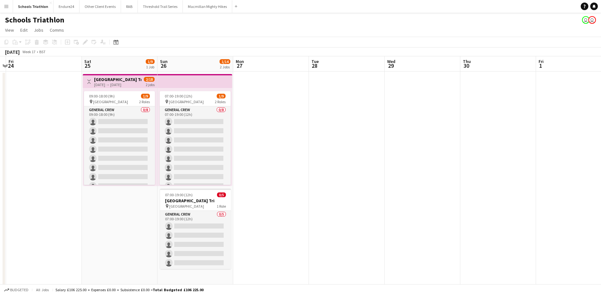
drag, startPoint x: 443, startPoint y: 179, endPoint x: 312, endPoint y: 191, distance: 132.3
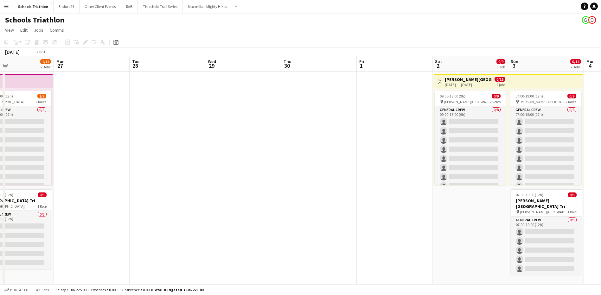
drag, startPoint x: 372, startPoint y: 181, endPoint x: 242, endPoint y: 199, distance: 131.4
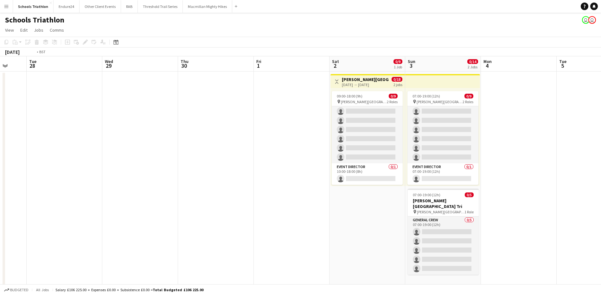
drag, startPoint x: 233, startPoint y: 171, endPoint x: 528, endPoint y: 155, distance: 295.3
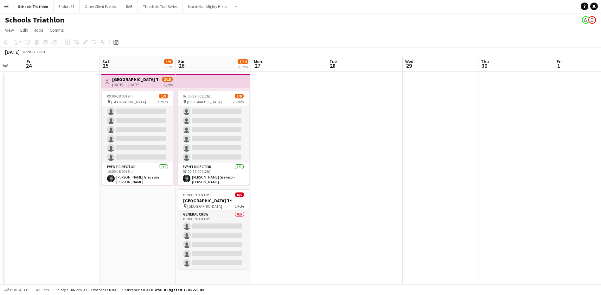
drag, startPoint x: 467, startPoint y: 138, endPoint x: 214, endPoint y: 145, distance: 252.5
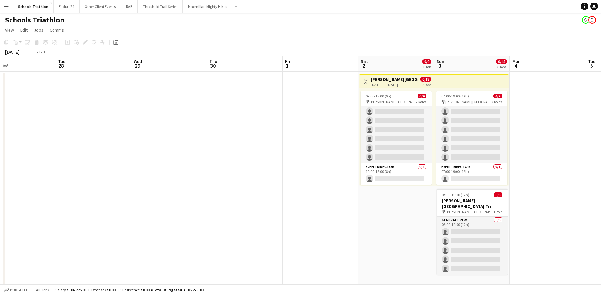
drag, startPoint x: 372, startPoint y: 142, endPoint x: 149, endPoint y: 150, distance: 222.8
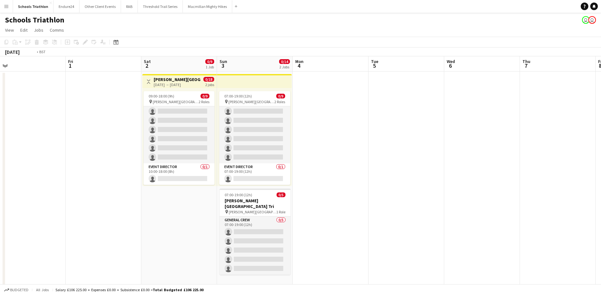
drag, startPoint x: 420, startPoint y: 138, endPoint x: 115, endPoint y: 148, distance: 305.8
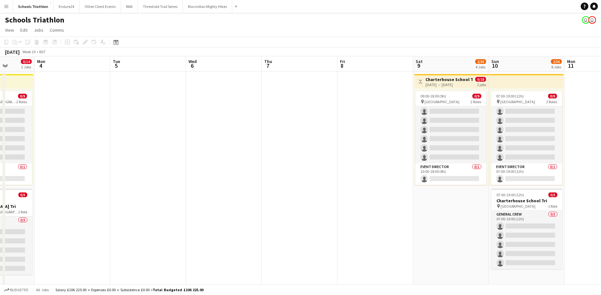
drag, startPoint x: 330, startPoint y: 151, endPoint x: 222, endPoint y: 152, distance: 107.7
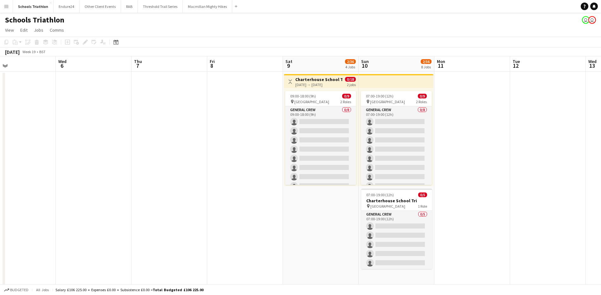
drag, startPoint x: 464, startPoint y: 136, endPoint x: 183, endPoint y: 141, distance: 280.7
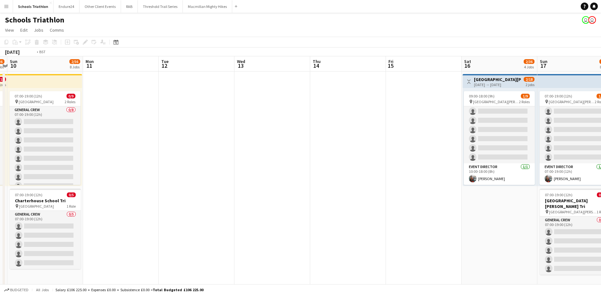
drag, startPoint x: 399, startPoint y: 136, endPoint x: 121, endPoint y: 145, distance: 278.9
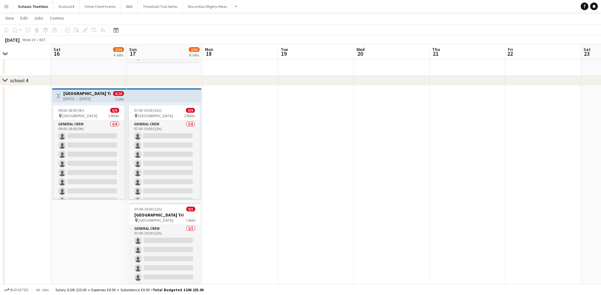
drag, startPoint x: 147, startPoint y: 143, endPoint x: -1, endPoint y: 149, distance: 148.4
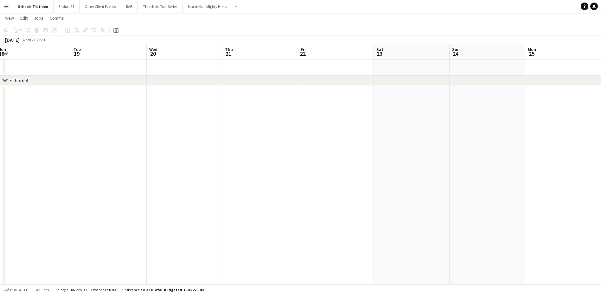
drag, startPoint x: 288, startPoint y: 148, endPoint x: 92, endPoint y: 155, distance: 195.5
drag, startPoint x: 221, startPoint y: 157, endPoint x: 52, endPoint y: 154, distance: 168.8
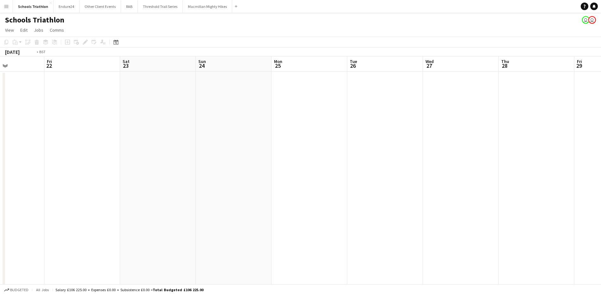
drag, startPoint x: 342, startPoint y: 138, endPoint x: 98, endPoint y: 150, distance: 244.1
drag, startPoint x: 338, startPoint y: 170, endPoint x: 60, endPoint y: 169, distance: 277.8
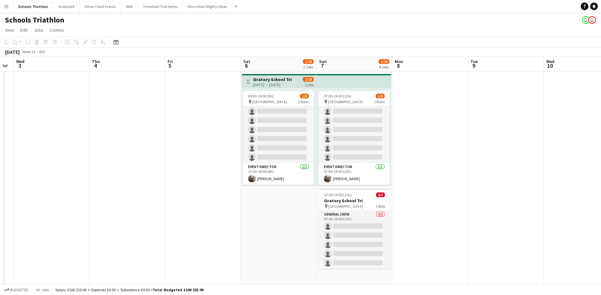
drag, startPoint x: 410, startPoint y: 161, endPoint x: 25, endPoint y: 168, distance: 384.6
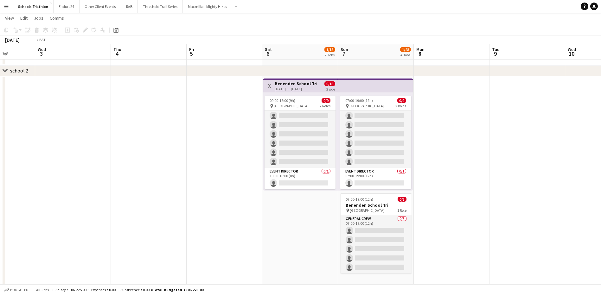
drag, startPoint x: 98, startPoint y: 133, endPoint x: 347, endPoint y: 107, distance: 250.3
click at [352, 107] on app-calendar-viewport "Sun 31 Mon 1 Tue 2 Wed 3 Thu 4 Fri 5 Sat 6 1/18 2 Jobs Sun 7 1/28 4 Jobs Mon 8 …" at bounding box center [300, 286] width 601 height 966
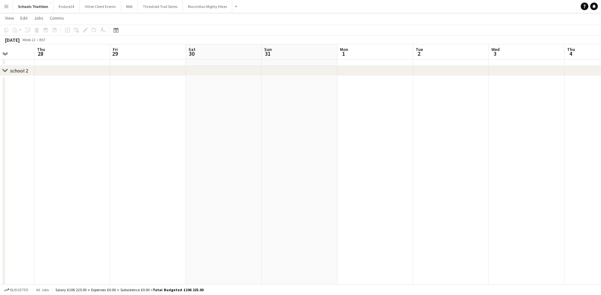
drag, startPoint x: 169, startPoint y: 120, endPoint x: 298, endPoint y: 112, distance: 129.4
click at [401, 100] on app-calendar-viewport "Mon 25 Tue 26 Wed 27 Thu 28 Fri 29 Sat 30 Sun 31 Mon 1 Tue 2 Wed 3 Thu 4 Fri 5 …" at bounding box center [300, 286] width 601 height 966
drag, startPoint x: 419, startPoint y: 135, endPoint x: 480, endPoint y: 135, distance: 61.1
click at [484, 135] on app-calendar-viewport "Fri 22 Sat 23 Sun 24 Mon 25 Tue 26 Wed 27 Thu 28 Fri 29 Sat 30 Sun 31 Mon 1 Tue…" at bounding box center [300, 286] width 601 height 966
drag, startPoint x: 216, startPoint y: 158, endPoint x: 472, endPoint y: 158, distance: 255.9
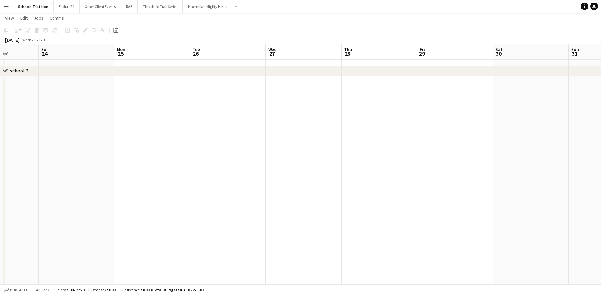
click at [473, 158] on app-calendar-viewport "Thu 21 Fri 22 Sat 23 Sun 24 Mon 25 Tue 26 Wed 27 Thu 28 Fri 29 Sat 30 Sun 31 Mo…" at bounding box center [300, 286] width 601 height 966
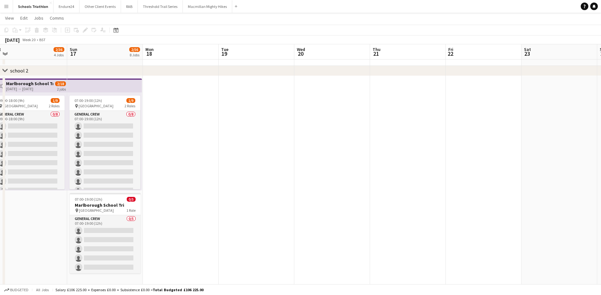
drag, startPoint x: 264, startPoint y: 162, endPoint x: 540, endPoint y: 158, distance: 275.9
click at [540, 158] on app-calendar-viewport "Thu 14 Fri 15 Sat 16 2/36 4 Jobs Sun 17 2/56 8 Jobs Mon 18 Tue 19 Wed 20 Thu 21…" at bounding box center [300, 286] width 601 height 966
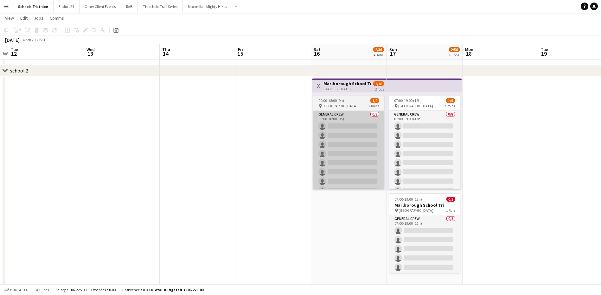
drag, startPoint x: 251, startPoint y: 163, endPoint x: 357, endPoint y: 164, distance: 105.8
click at [570, 163] on app-calendar-viewport "Sun 10 2/56 8 Jobs Mon 11 Tue 12 Wed 13 Thu 14 Fri 15 Sat 16 2/36 4 Jobs Sun 17…" at bounding box center [300, 286] width 601 height 966
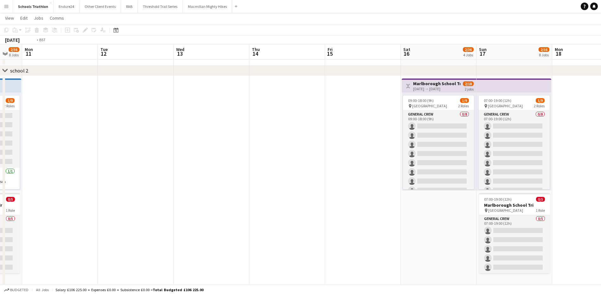
drag, startPoint x: 152, startPoint y: 170, endPoint x: 516, endPoint y: 162, distance: 364.0
click at [516, 162] on app-calendar-viewport "Sun 10 2/56 8 Jobs Mon 11 Tue 12 Wed 13 Thu 14 Fri 15 Sat 16 2/36 4 Jobs Sun 17…" at bounding box center [300, 286] width 601 height 966
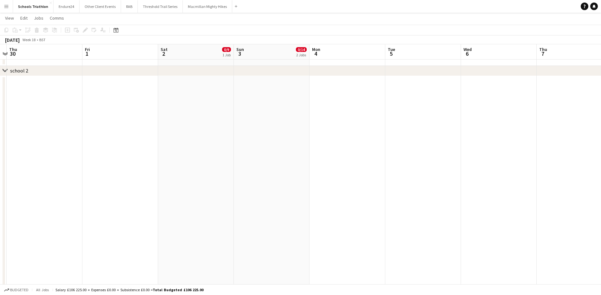
drag, startPoint x: 423, startPoint y: 172, endPoint x: 607, endPoint y: 173, distance: 183.7
click at [601, 173] on html "Menu Boards Boards Boards All jobs Status Workforce Workforce My Workforce Recr…" at bounding box center [300, 279] width 601 height 1002
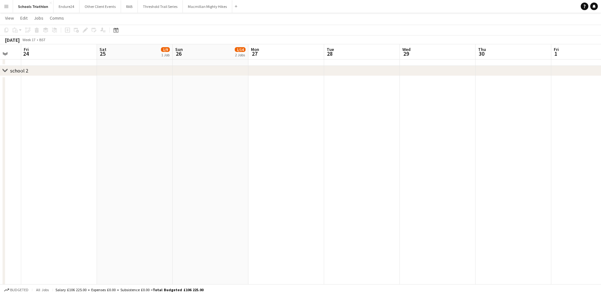
drag, startPoint x: 72, startPoint y: 164, endPoint x: 540, endPoint y: 142, distance: 468.7
click at [540, 142] on app-calendar-viewport "Wed 22 Thu 23 Fri 24 Sat 25 1/9 1 Job Sun 26 1/14 2 Jobs Mon 27 Tue 28 Wed 29 T…" at bounding box center [300, 286] width 601 height 966
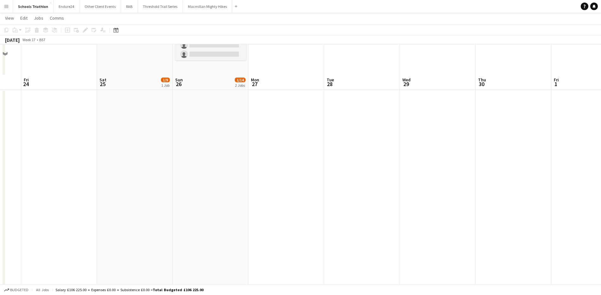
scroll to position [258, 0]
